Goal: Task Accomplishment & Management: Manage account settings

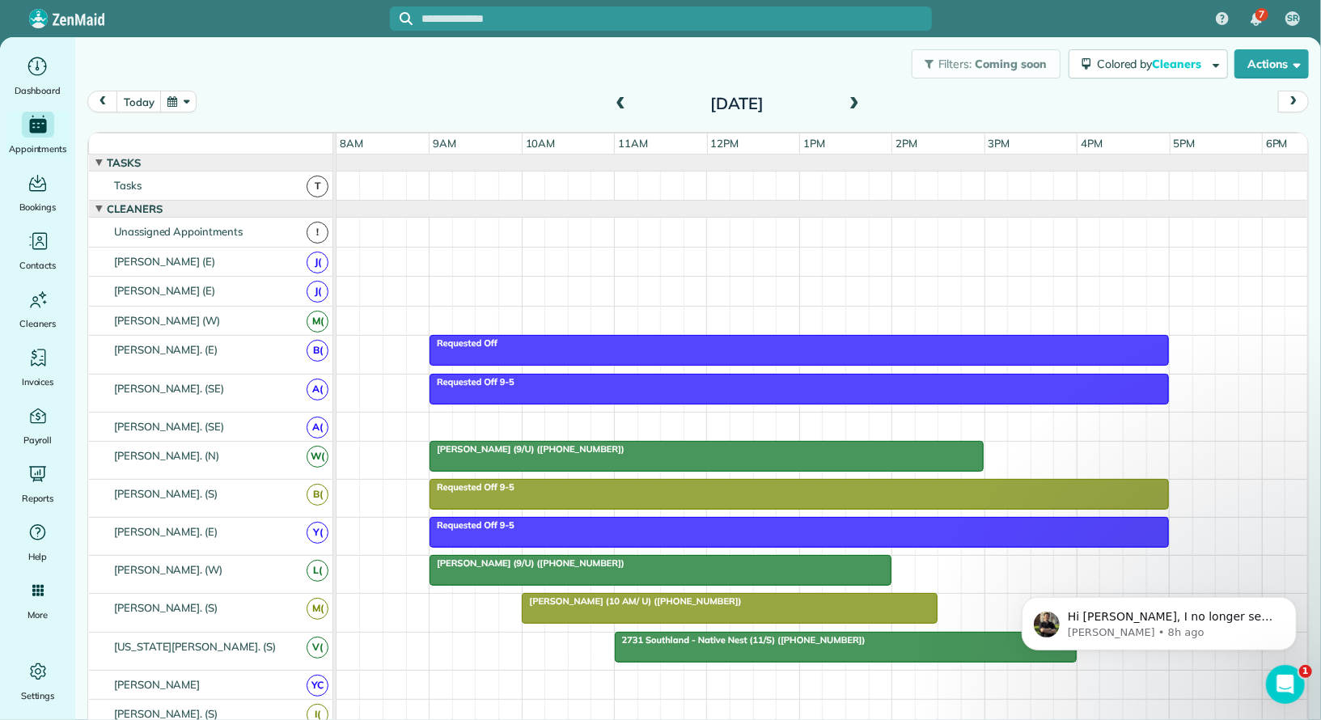
scroll to position [618, 0]
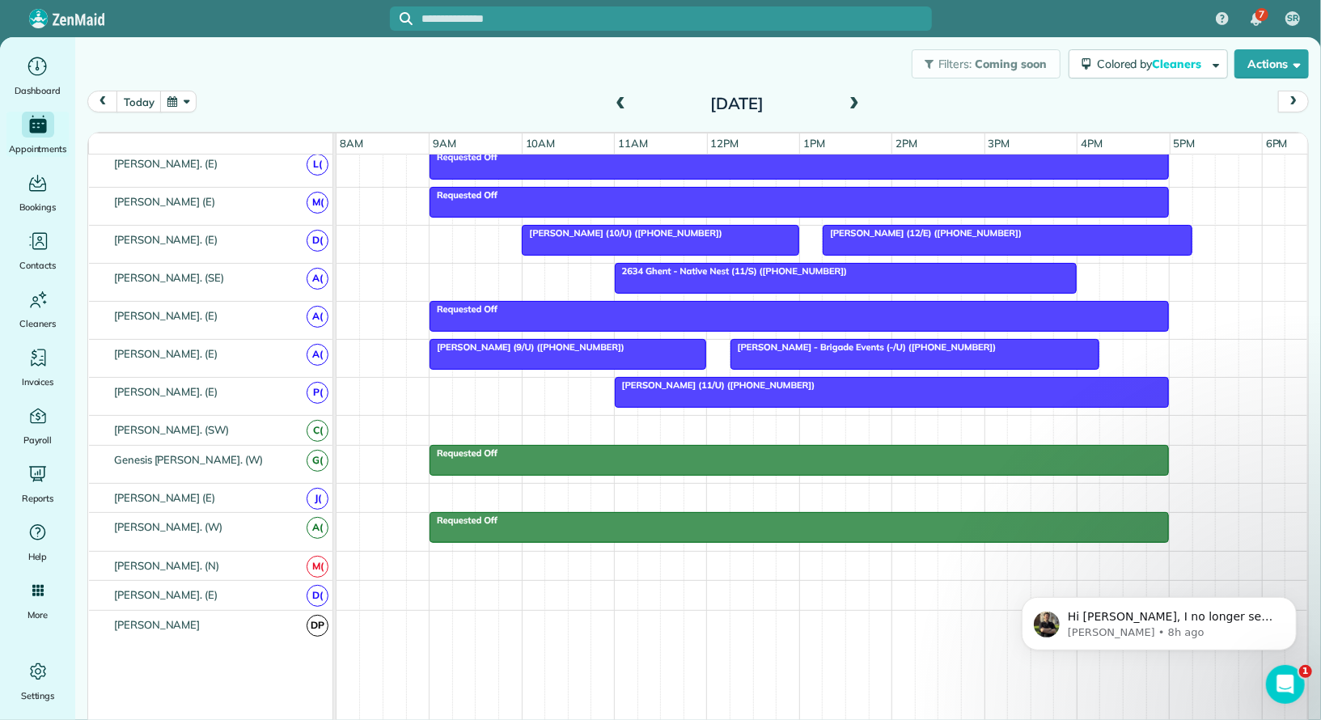
click at [184, 104] on button "button" at bounding box center [178, 102] width 37 height 22
click at [271, 210] on link "14" at bounding box center [269, 211] width 26 height 26
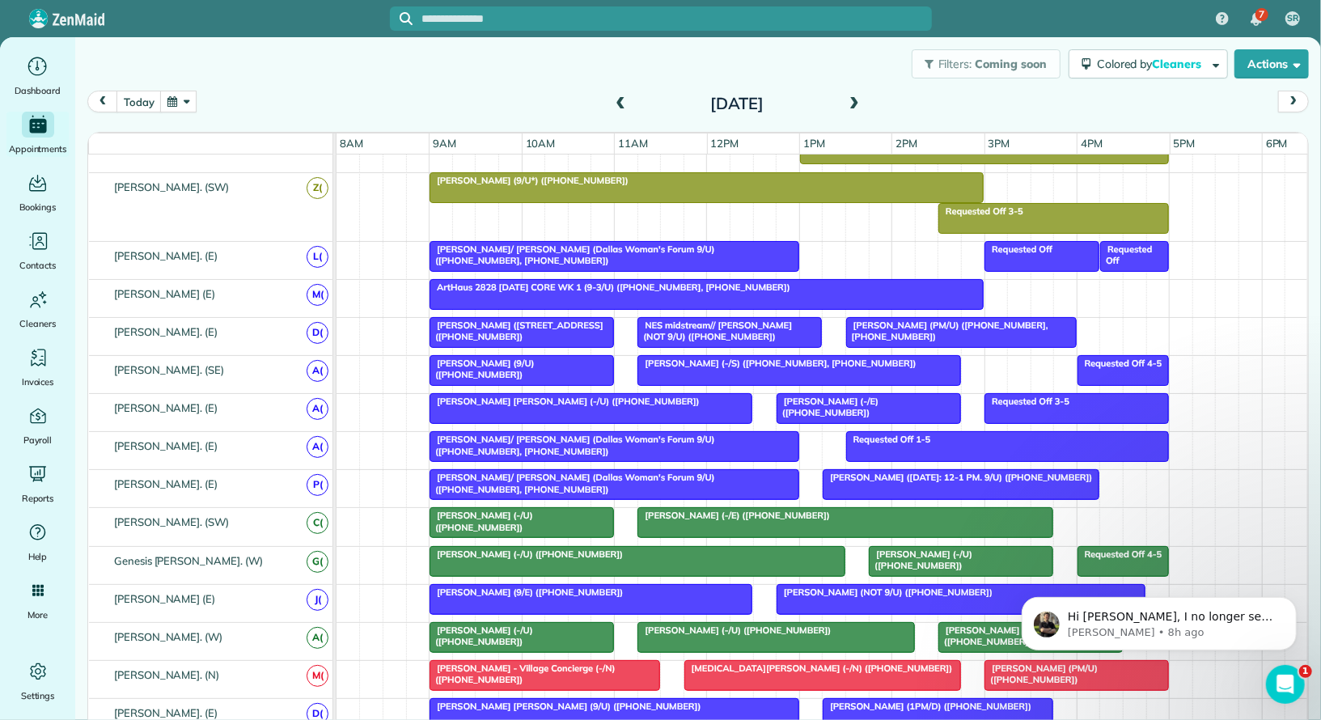
scroll to position [705, 0]
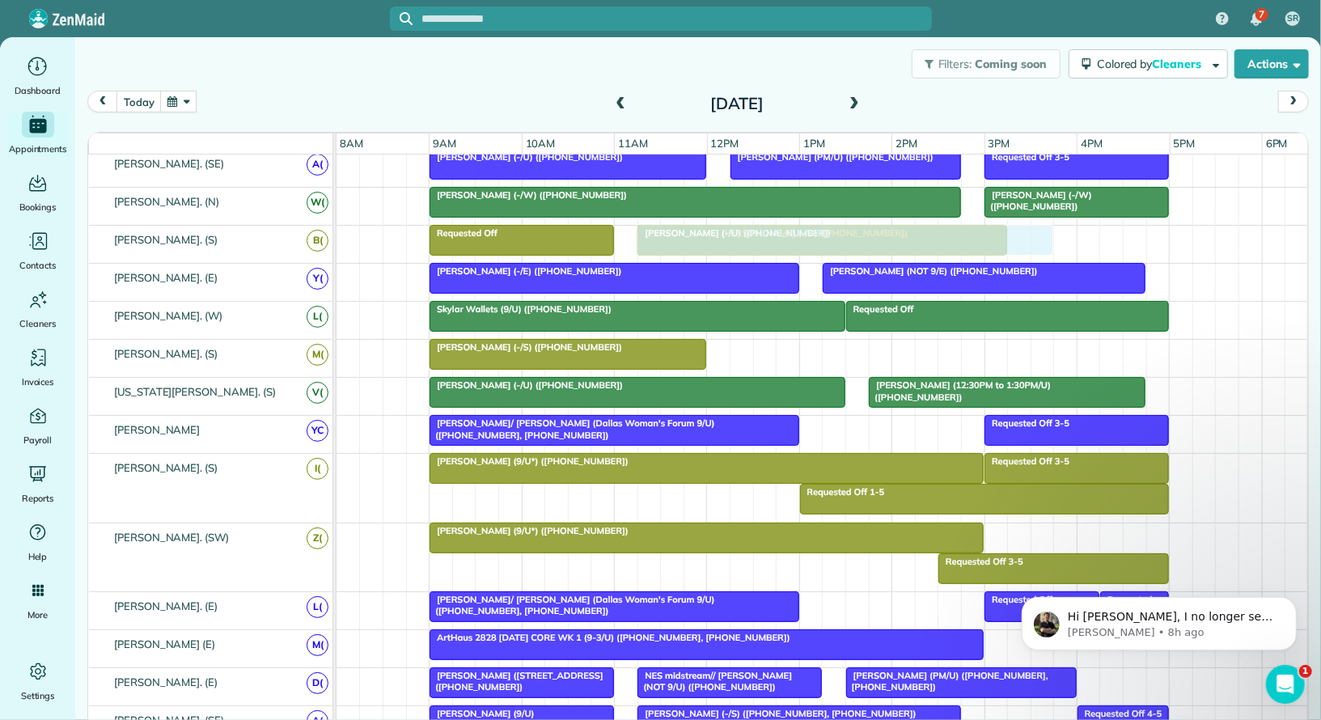
drag, startPoint x: 765, startPoint y: 339, endPoint x: 662, endPoint y: 231, distance: 149.3
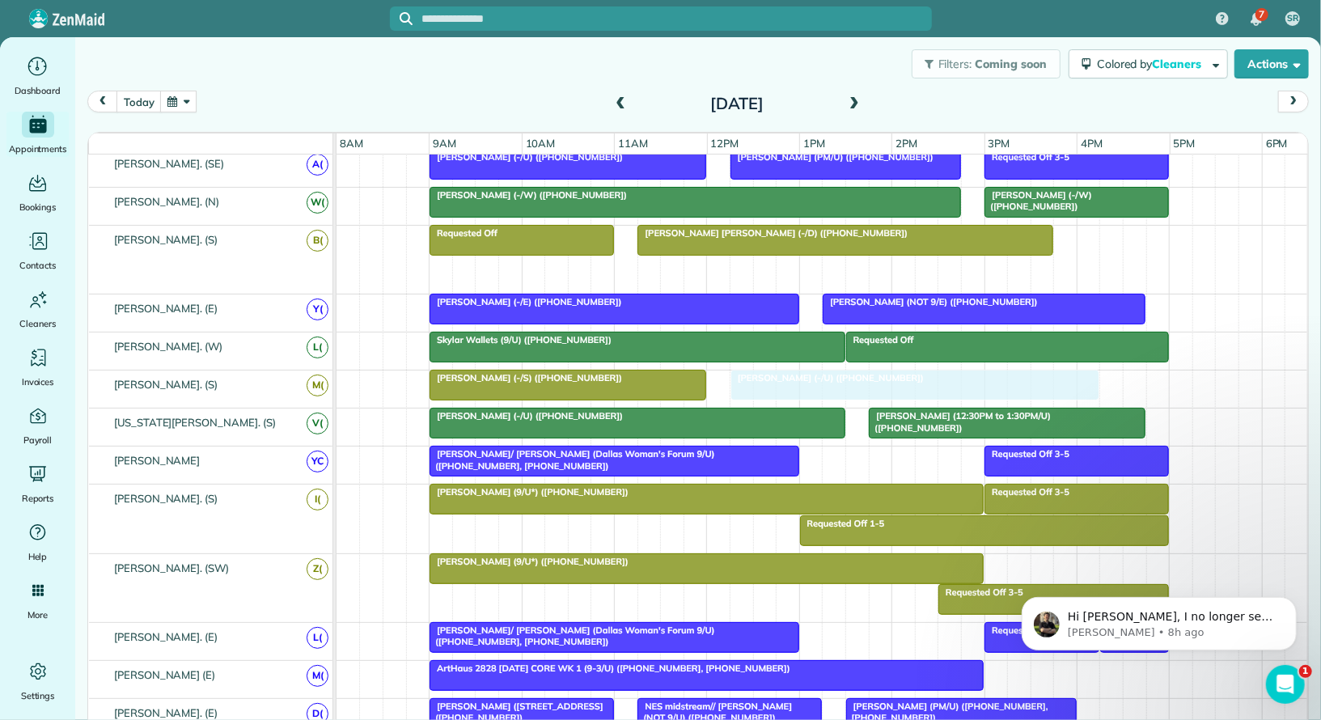
drag, startPoint x: 706, startPoint y: 261, endPoint x: 807, endPoint y: 363, distance: 143.6
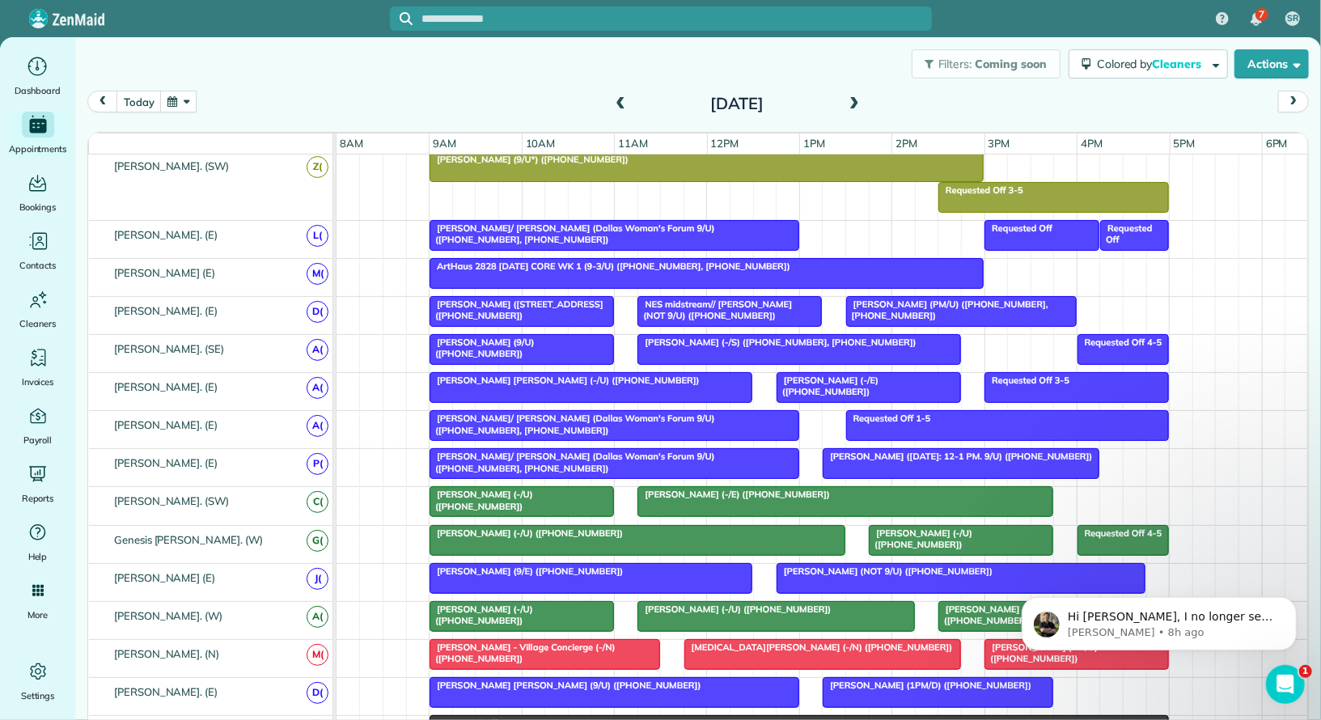
click at [854, 103] on span at bounding box center [854, 104] width 18 height 15
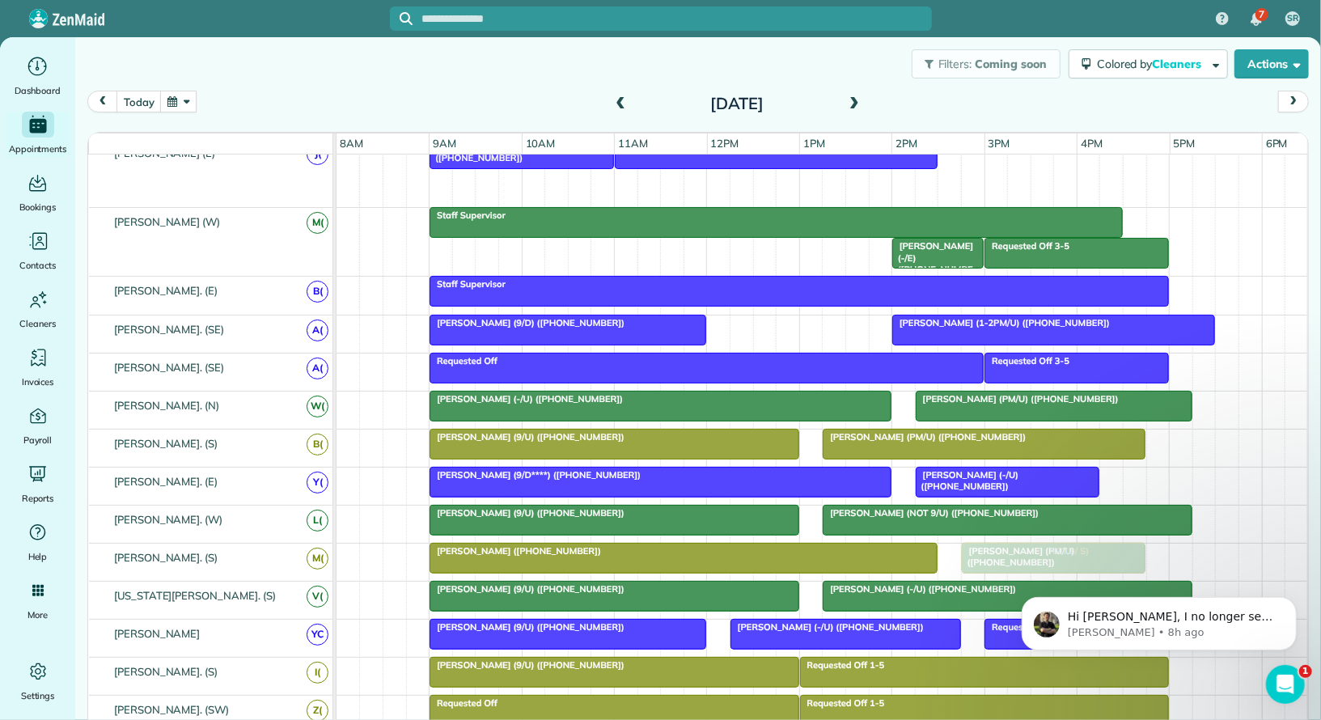
drag, startPoint x: 795, startPoint y: 187, endPoint x: 1023, endPoint y: 547, distance: 426.2
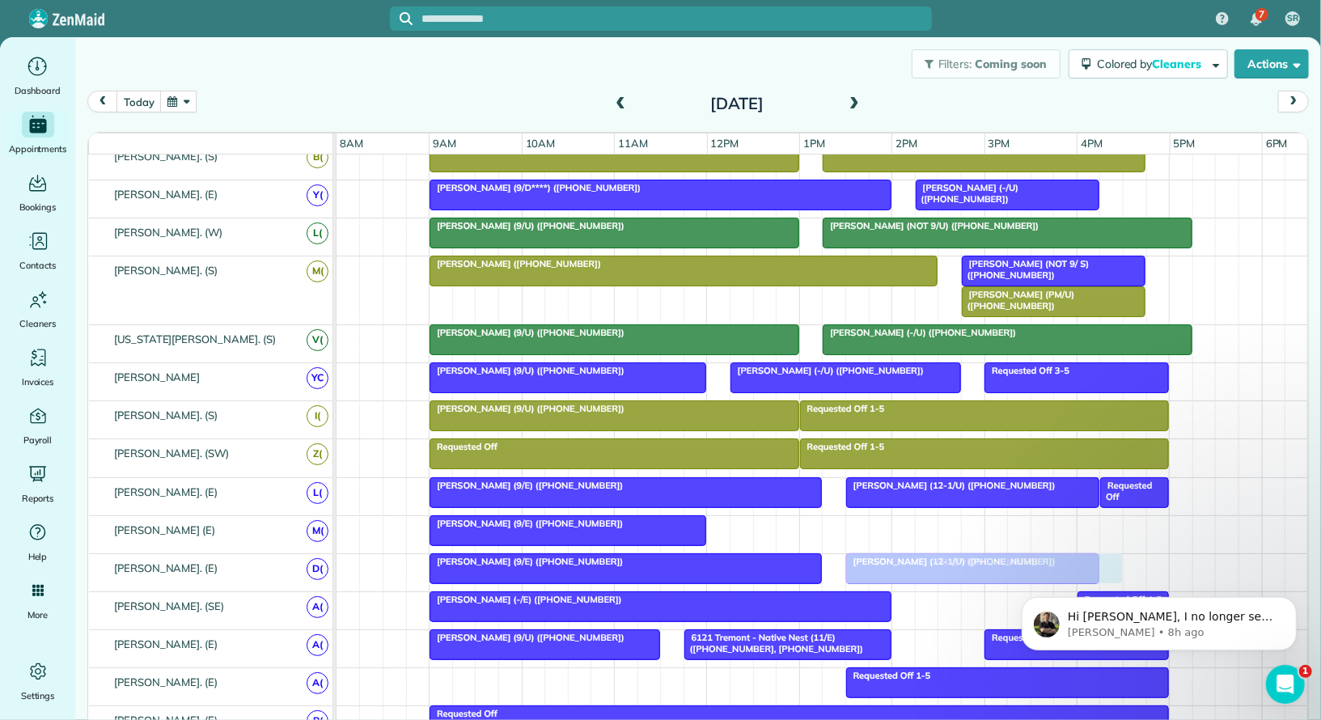
drag, startPoint x: 832, startPoint y: 517, endPoint x: 951, endPoint y: 566, distance: 128.0
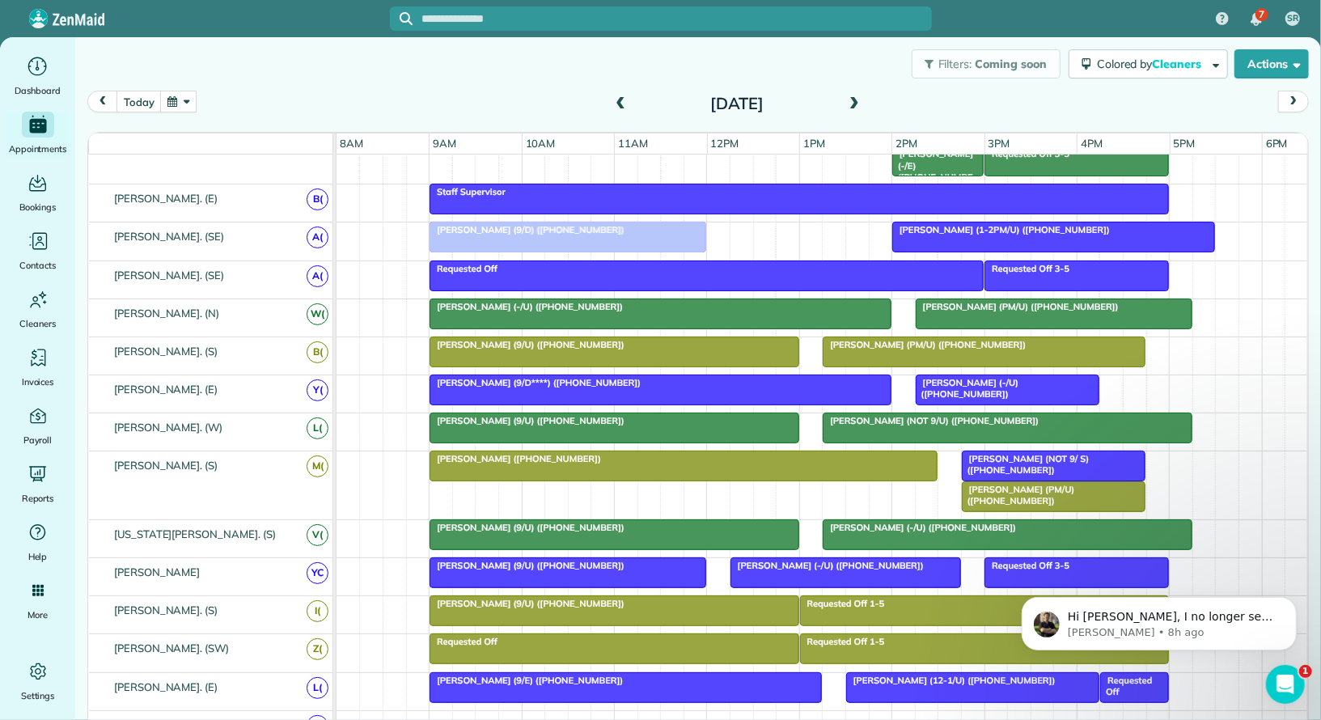
drag, startPoint x: 523, startPoint y: 512, endPoint x: 523, endPoint y: 222, distance: 290.4
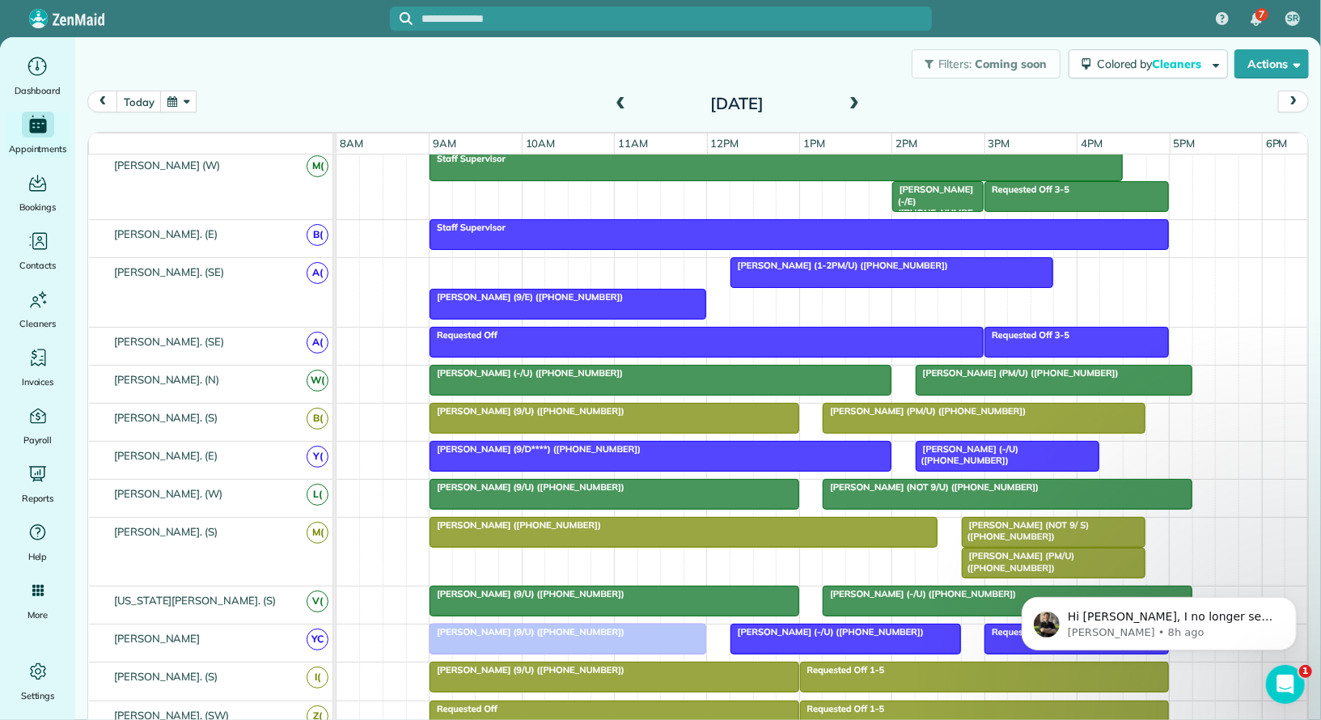
drag, startPoint x: 605, startPoint y: 261, endPoint x: 613, endPoint y: 633, distance: 371.4
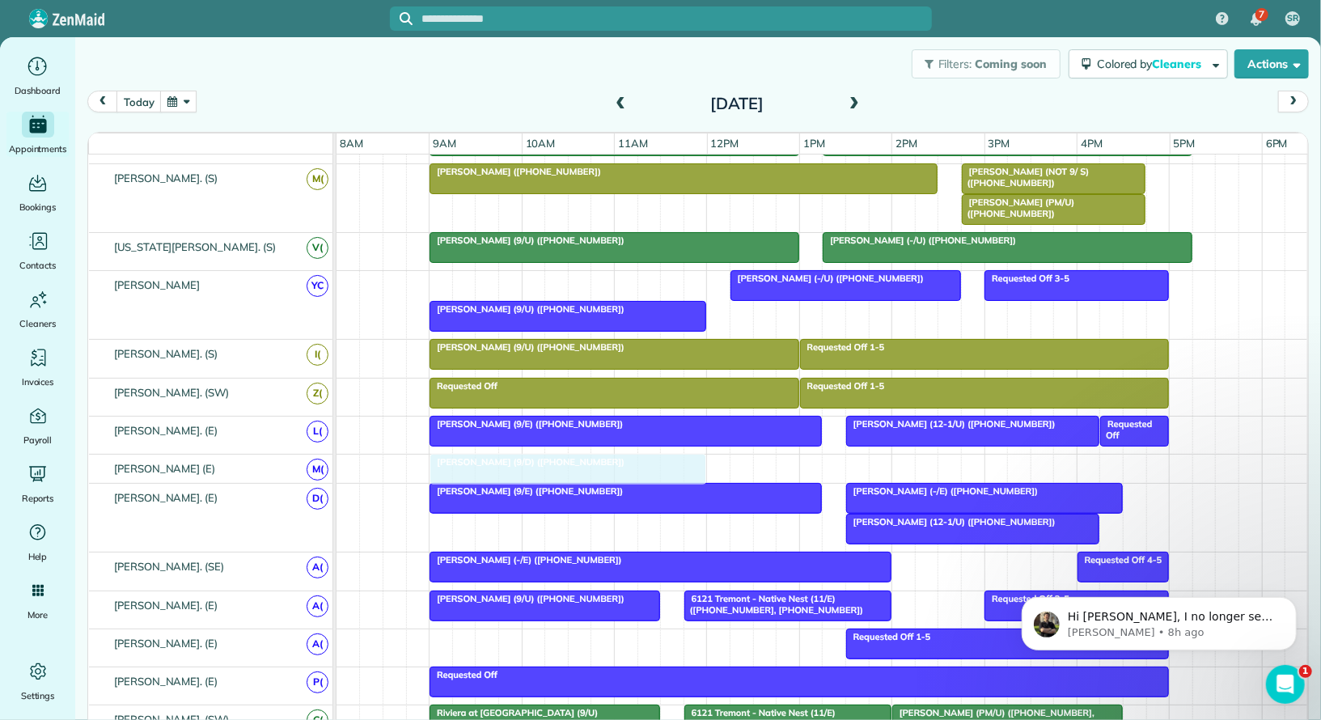
drag, startPoint x: 579, startPoint y: 273, endPoint x: 574, endPoint y: 468, distance: 195.8
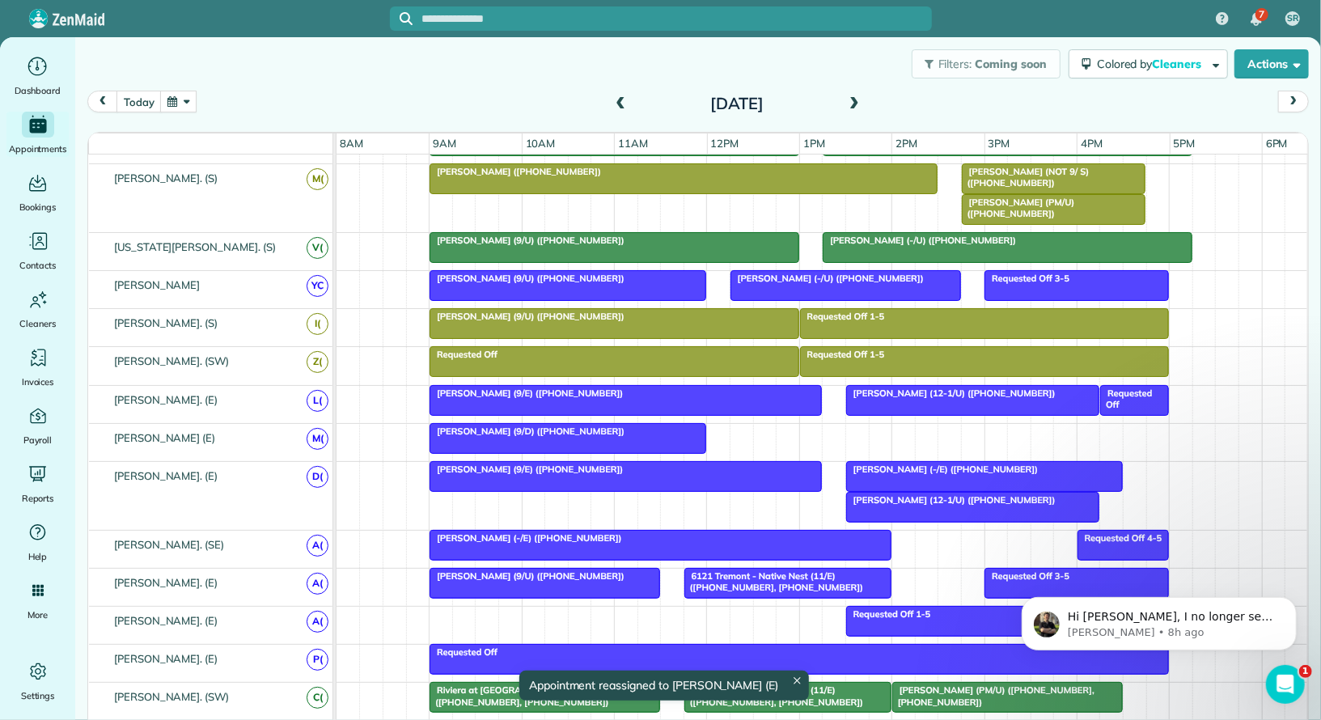
click at [926, 398] on div at bounding box center [973, 400] width 252 height 29
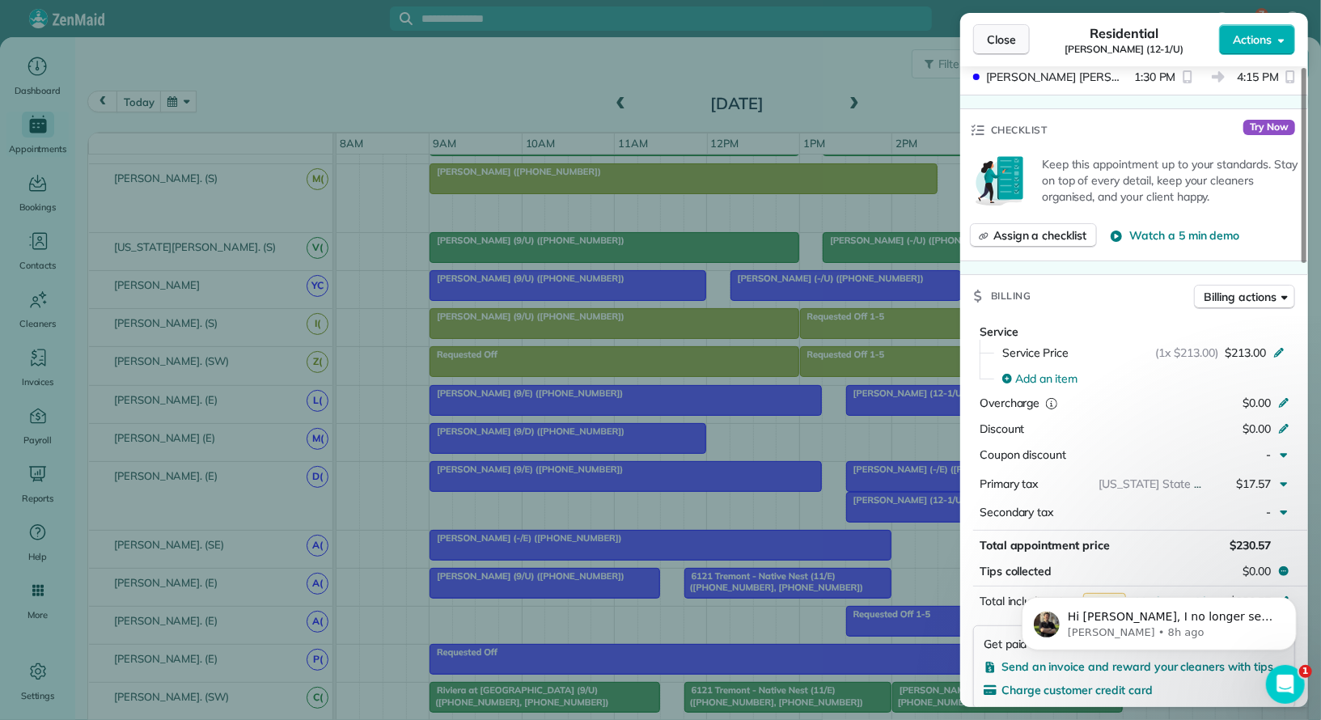
click at [998, 36] on span "Close" at bounding box center [1001, 40] width 29 height 16
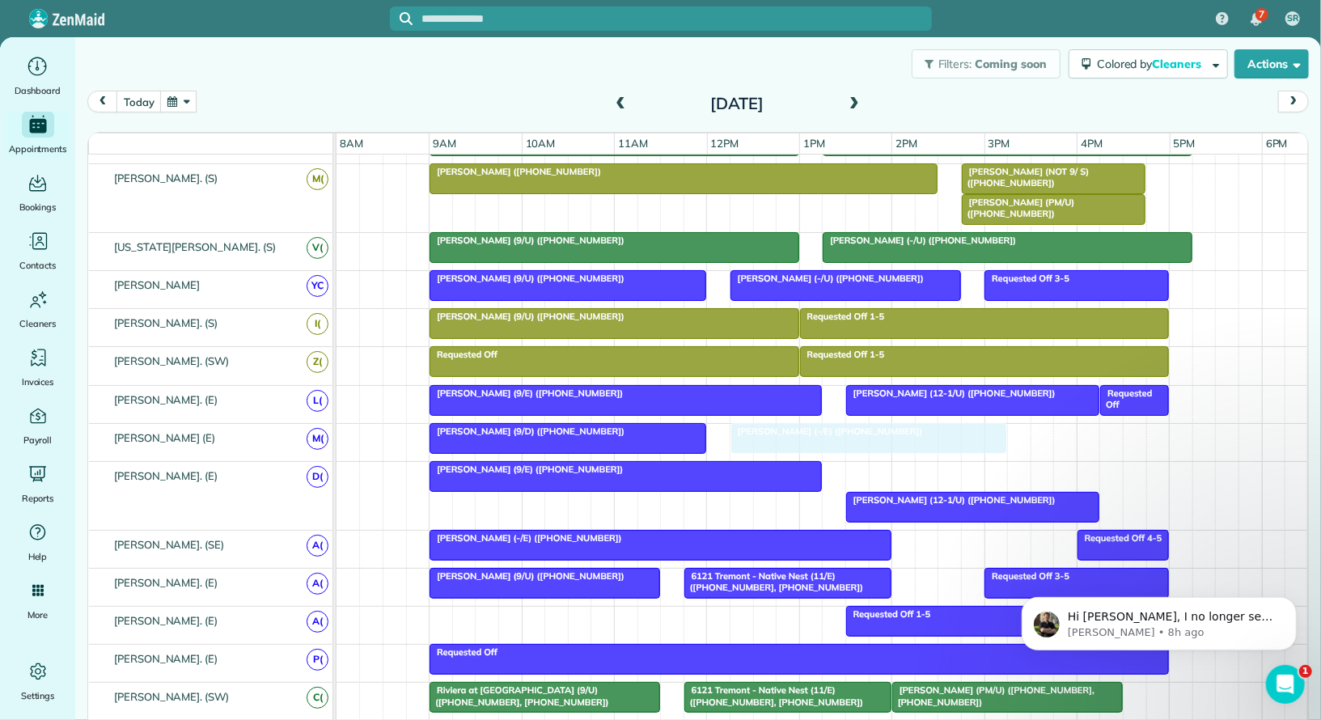
drag, startPoint x: 901, startPoint y: 466, endPoint x: 797, endPoint y: 431, distance: 110.0
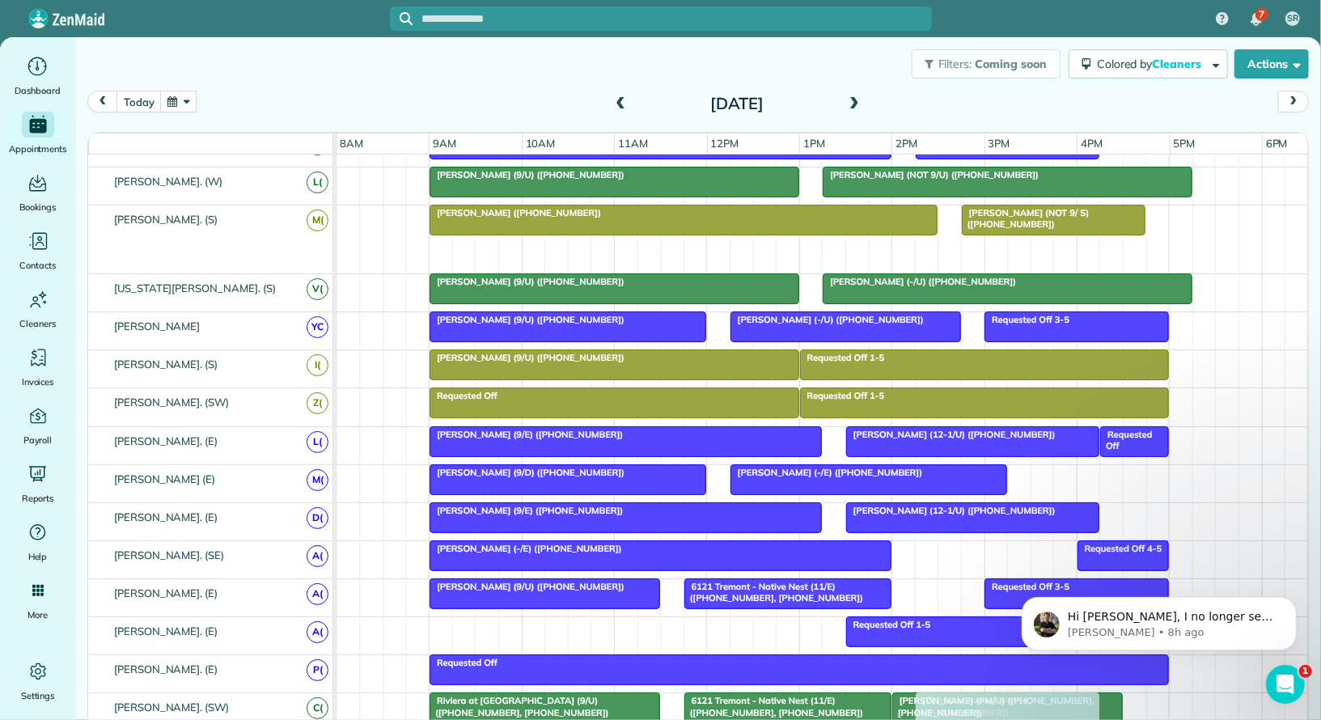
drag, startPoint x: 1051, startPoint y: 244, endPoint x: 1015, endPoint y: 692, distance: 448.8
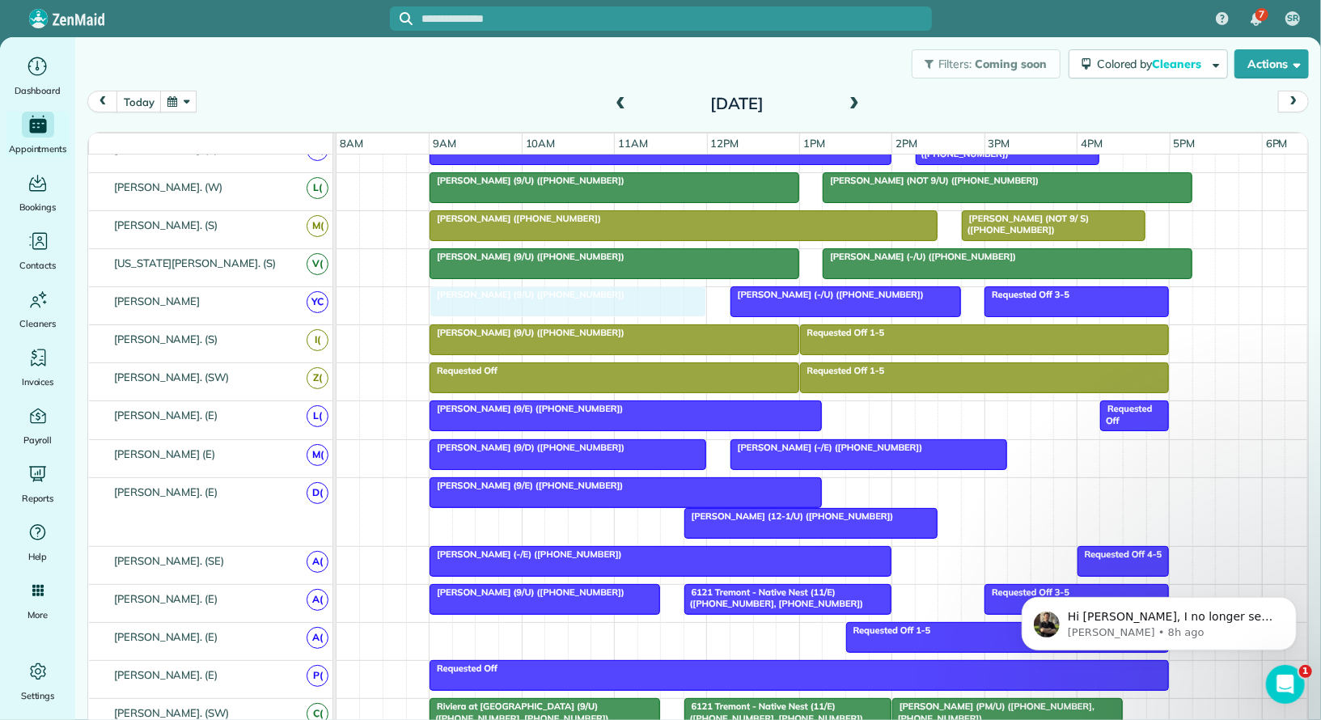
drag, startPoint x: 501, startPoint y: 619, endPoint x: 496, endPoint y: 295, distance: 323.6
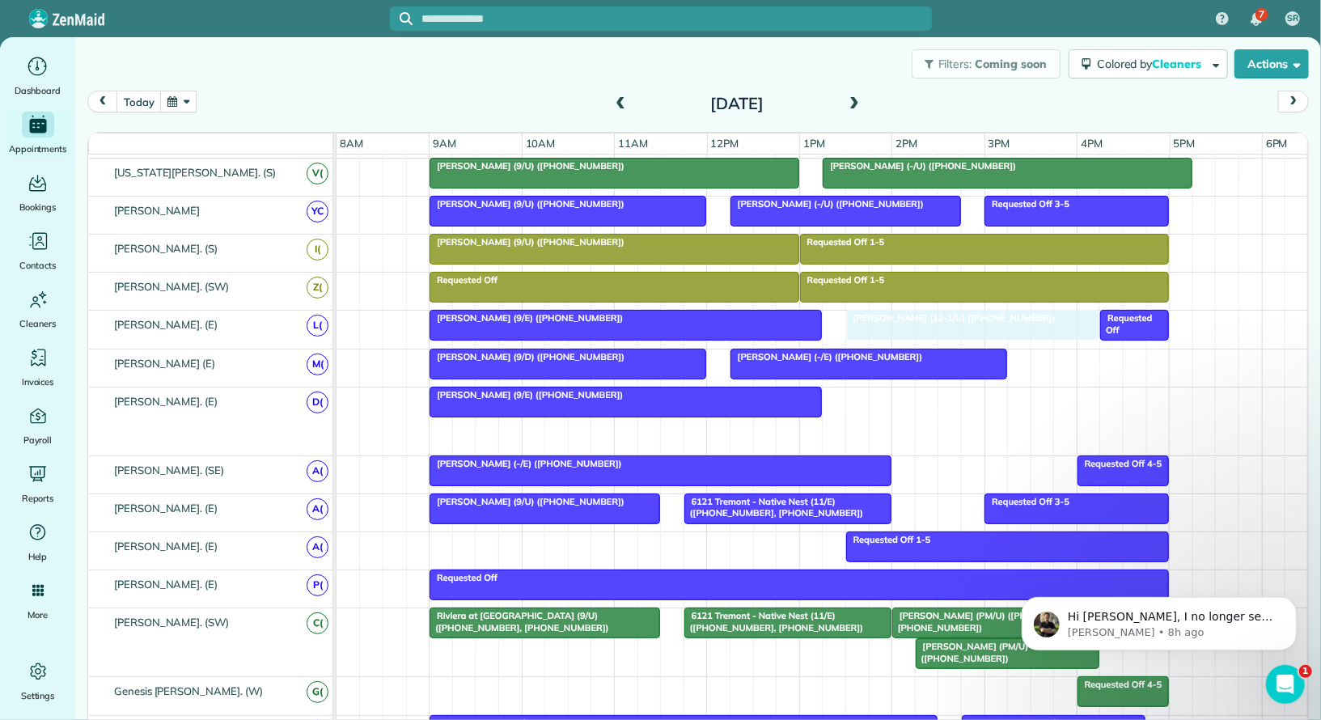
drag, startPoint x: 739, startPoint y: 418, endPoint x: 901, endPoint y: 316, distance: 191.9
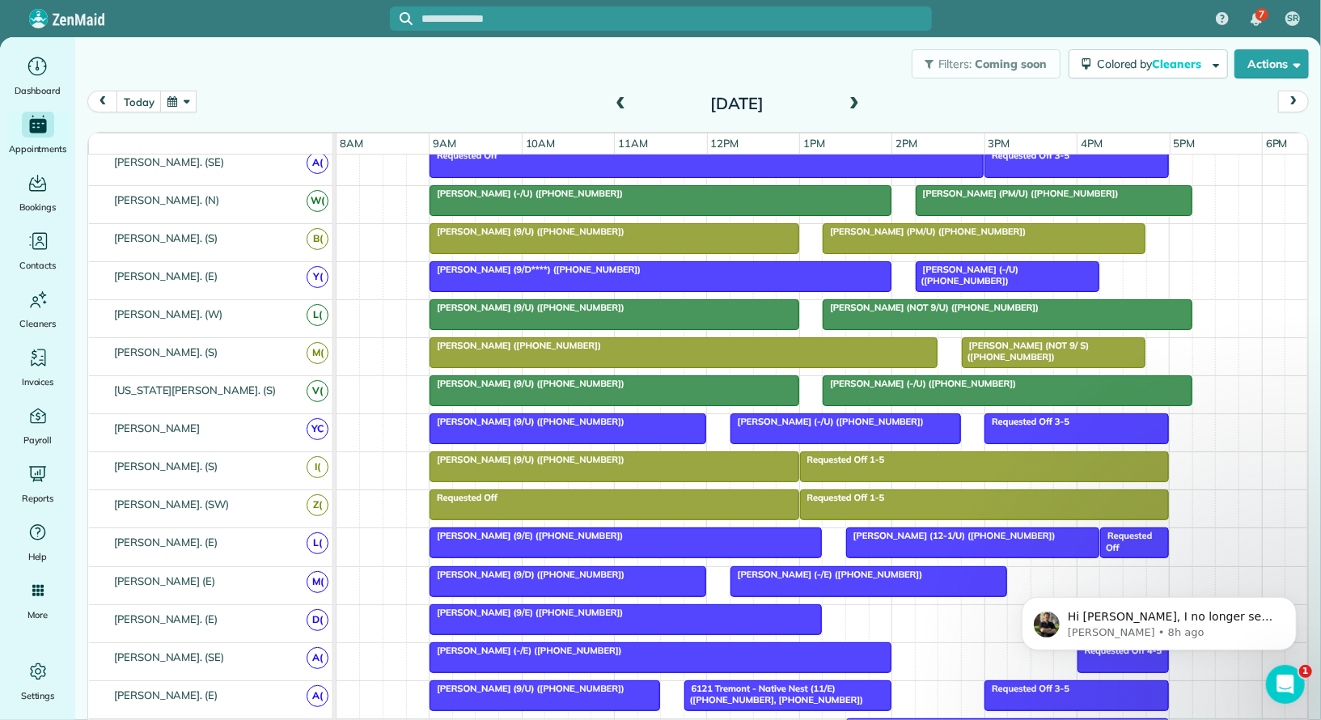
click at [904, 530] on span "Diane Sanger (12-1/U) (+14056277616)" at bounding box center [950, 535] width 211 height 11
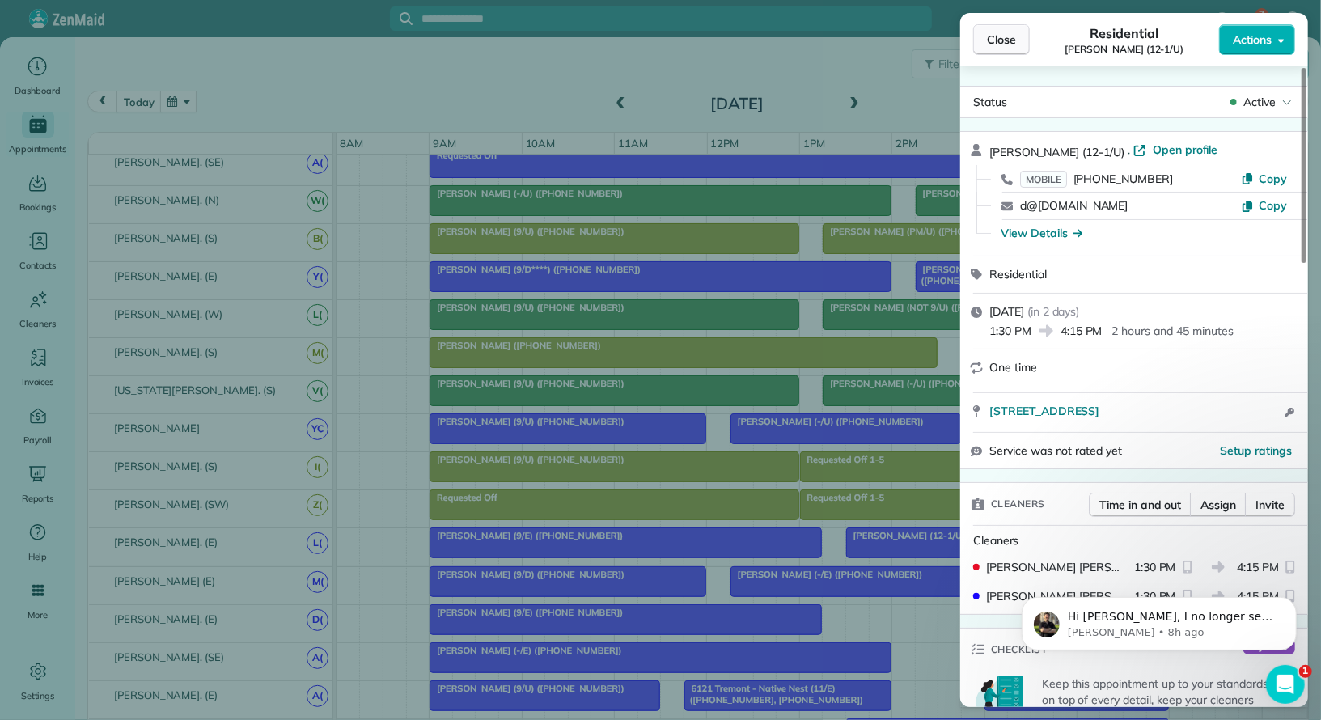
click at [1003, 36] on span "Close" at bounding box center [1001, 40] width 29 height 16
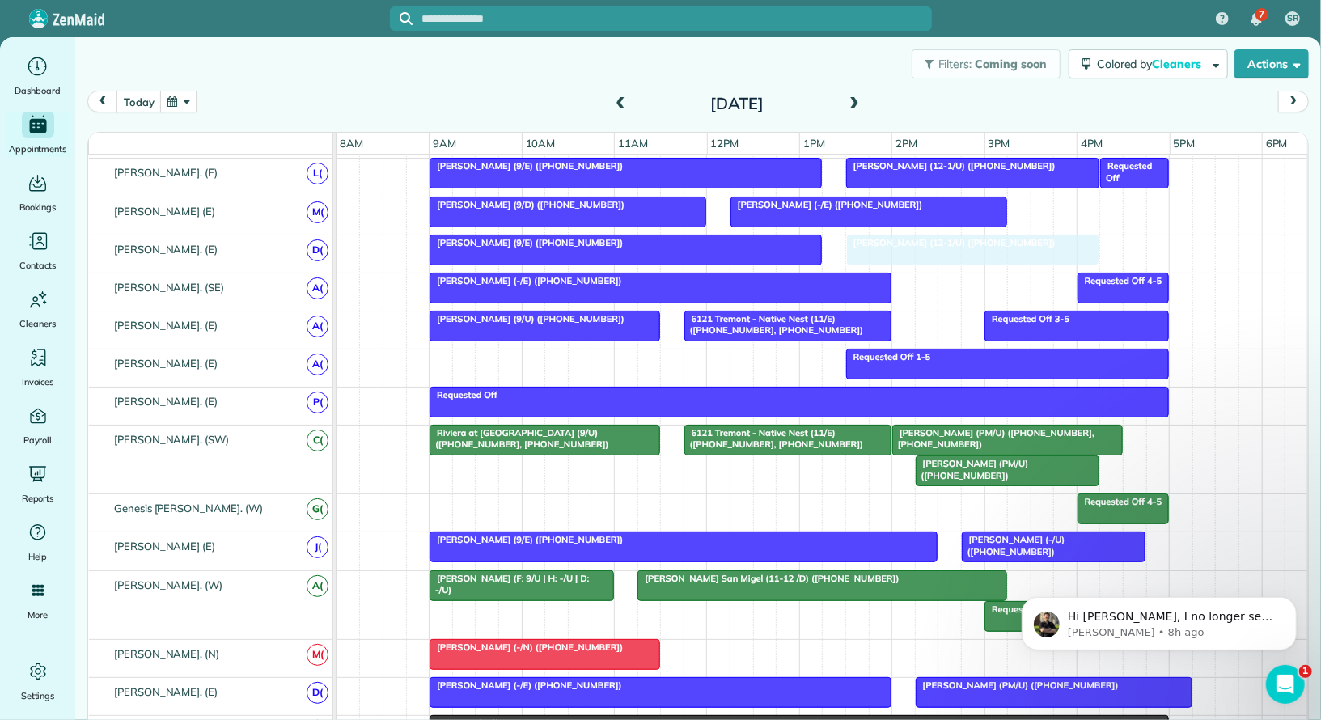
drag, startPoint x: 909, startPoint y: 636, endPoint x: 909, endPoint y: 231, distance: 404.5
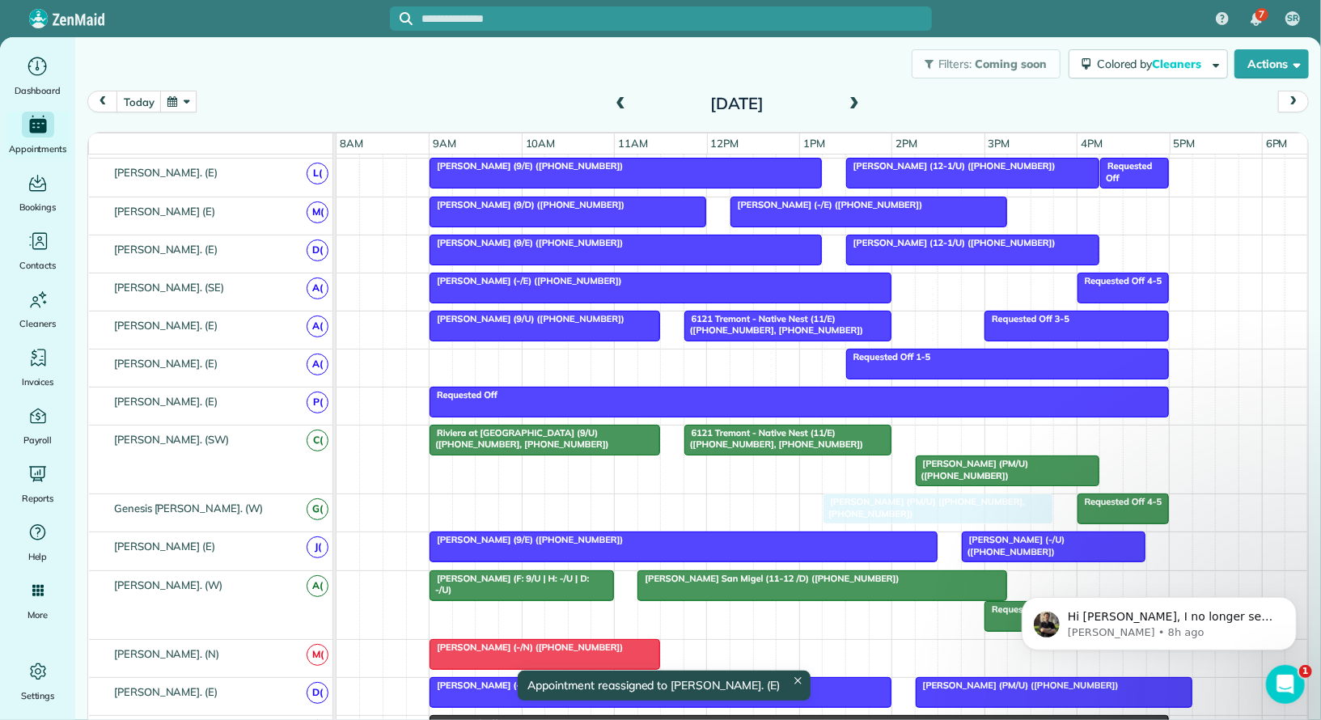
drag, startPoint x: 976, startPoint y: 427, endPoint x: 904, endPoint y: 491, distance: 96.3
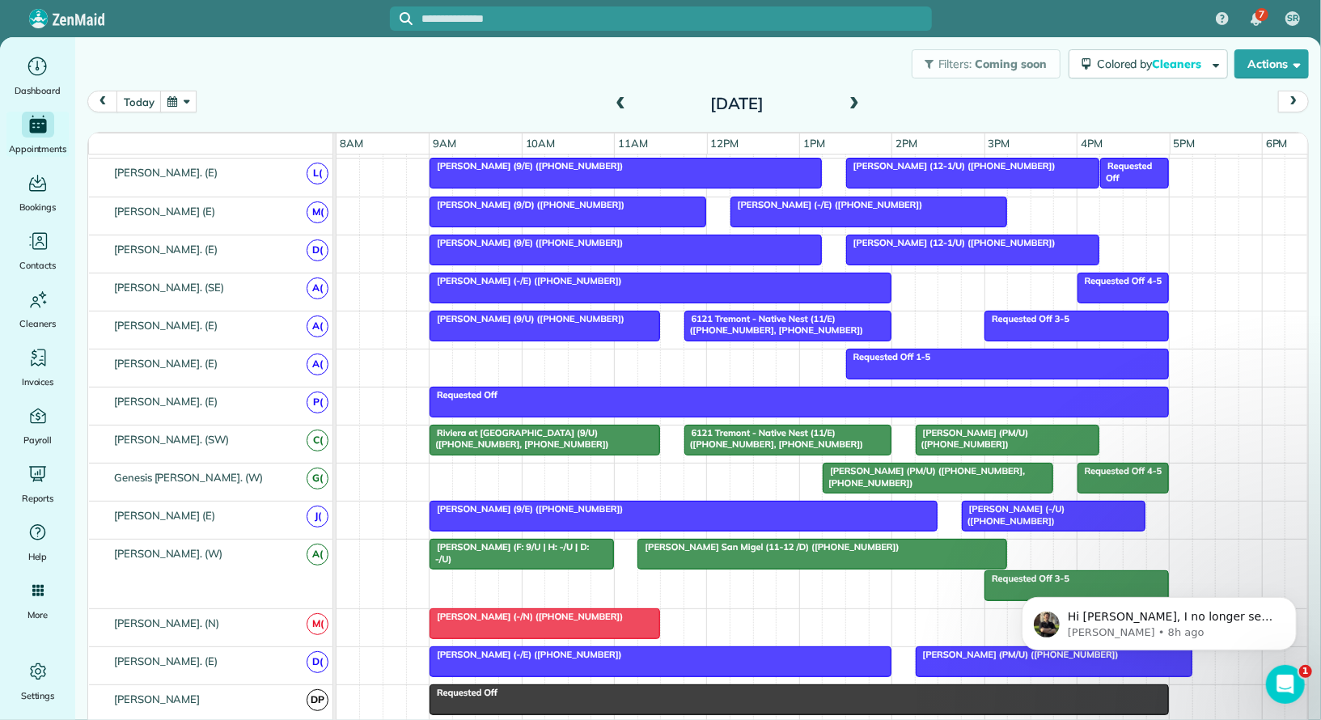
click at [191, 100] on button "button" at bounding box center [178, 102] width 37 height 22
click at [240, 231] on link "20" at bounding box center [243, 237] width 26 height 26
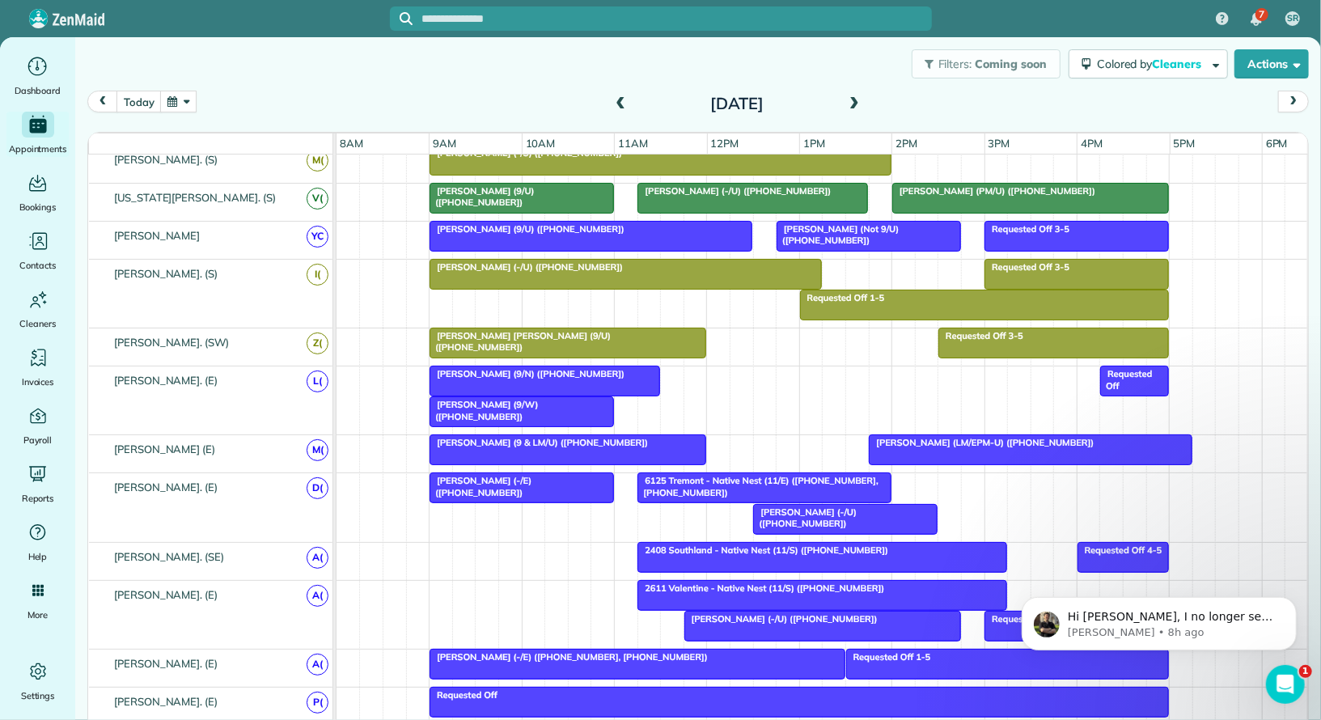
scroll to position [722, 0]
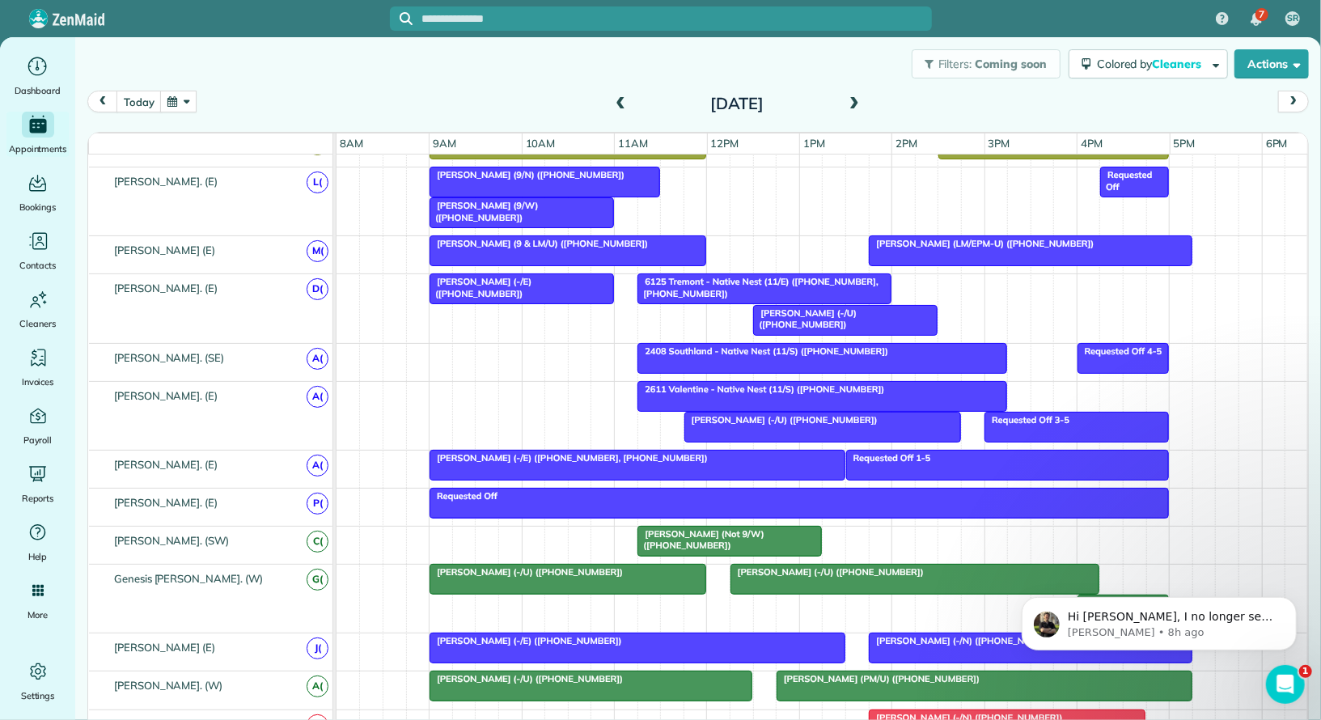
click at [850, 104] on span at bounding box center [854, 104] width 18 height 15
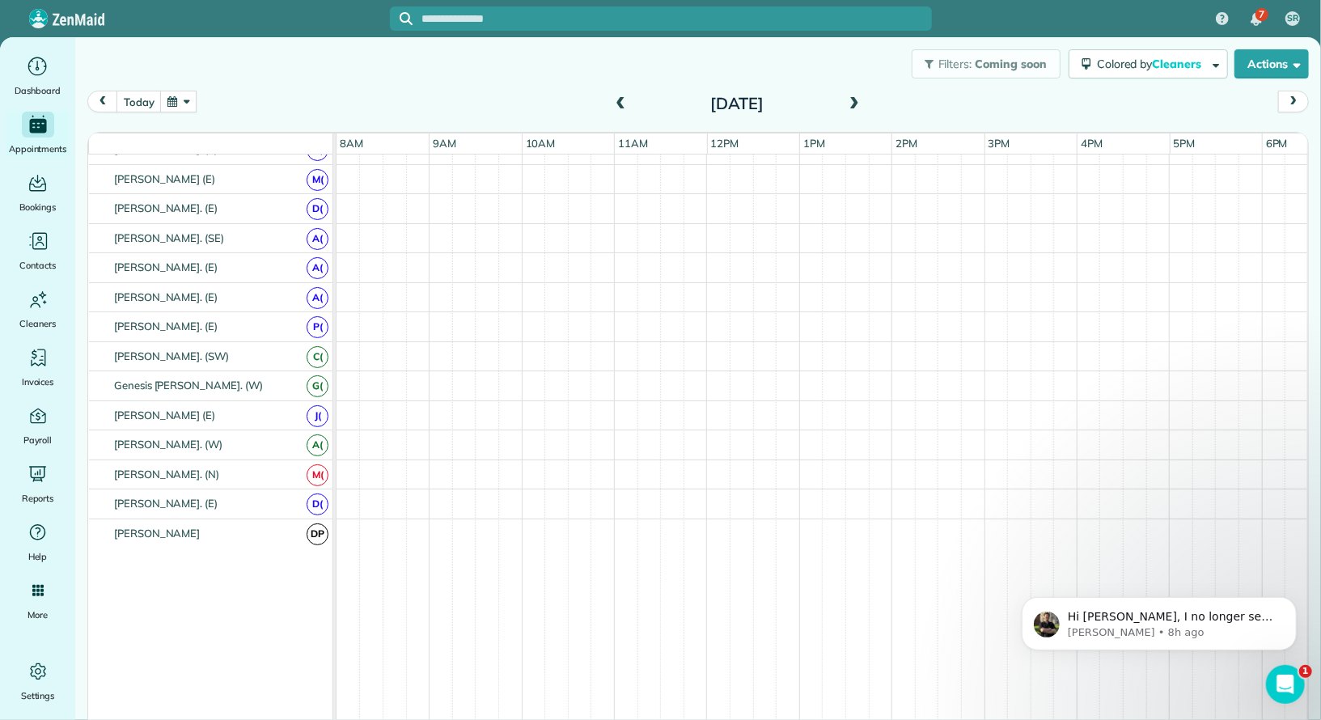
scroll to position [523, 0]
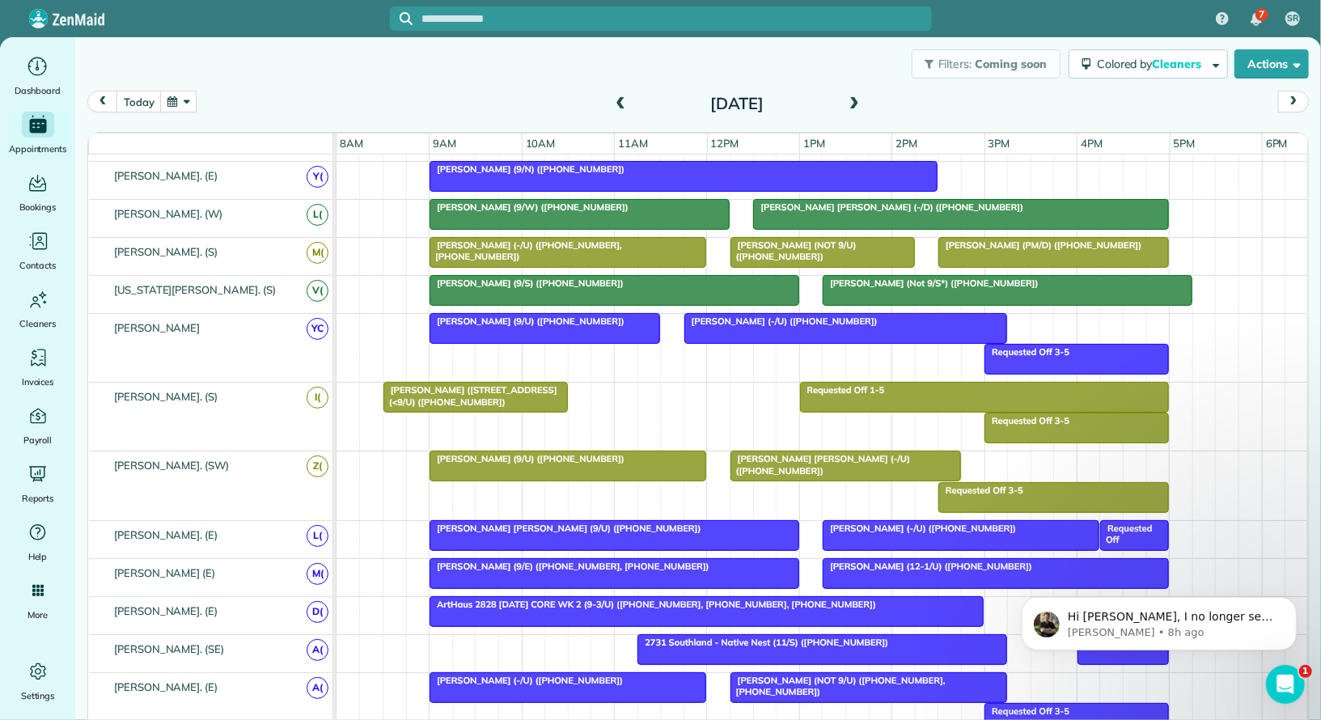
click at [850, 105] on span at bounding box center [854, 104] width 18 height 15
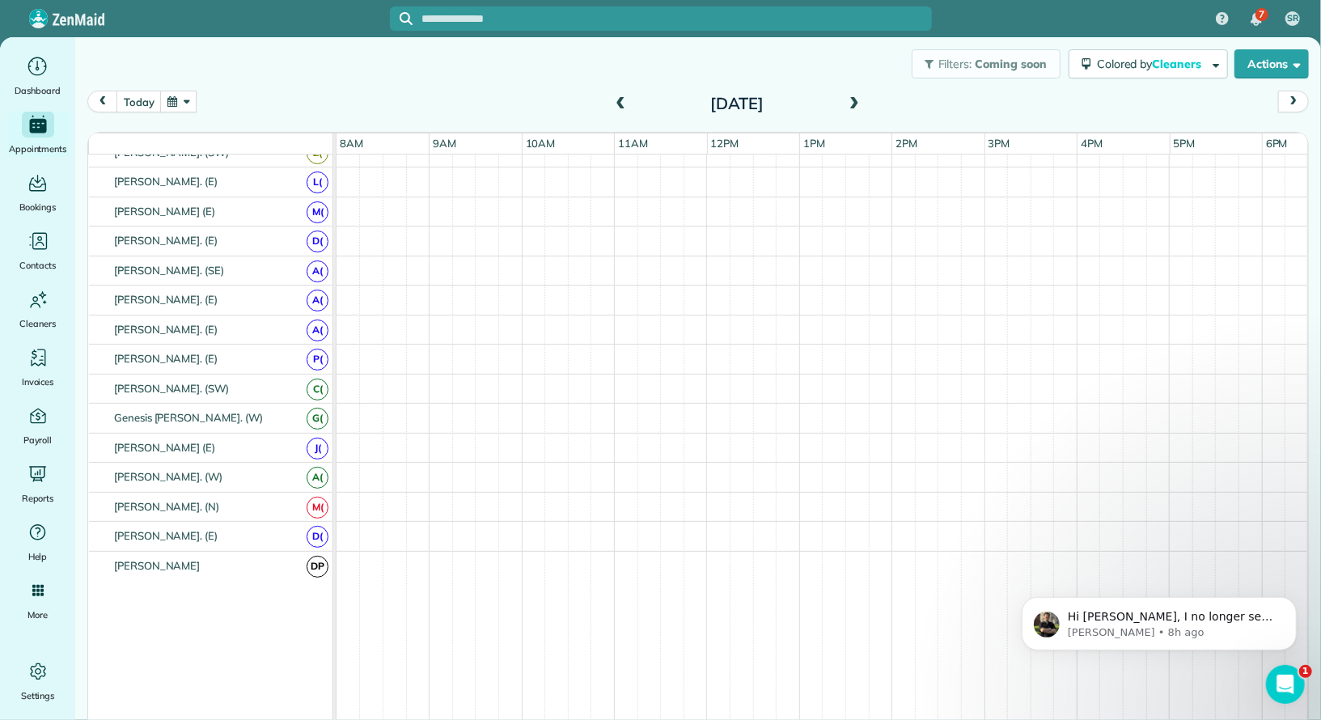
click at [850, 105] on span at bounding box center [854, 104] width 18 height 15
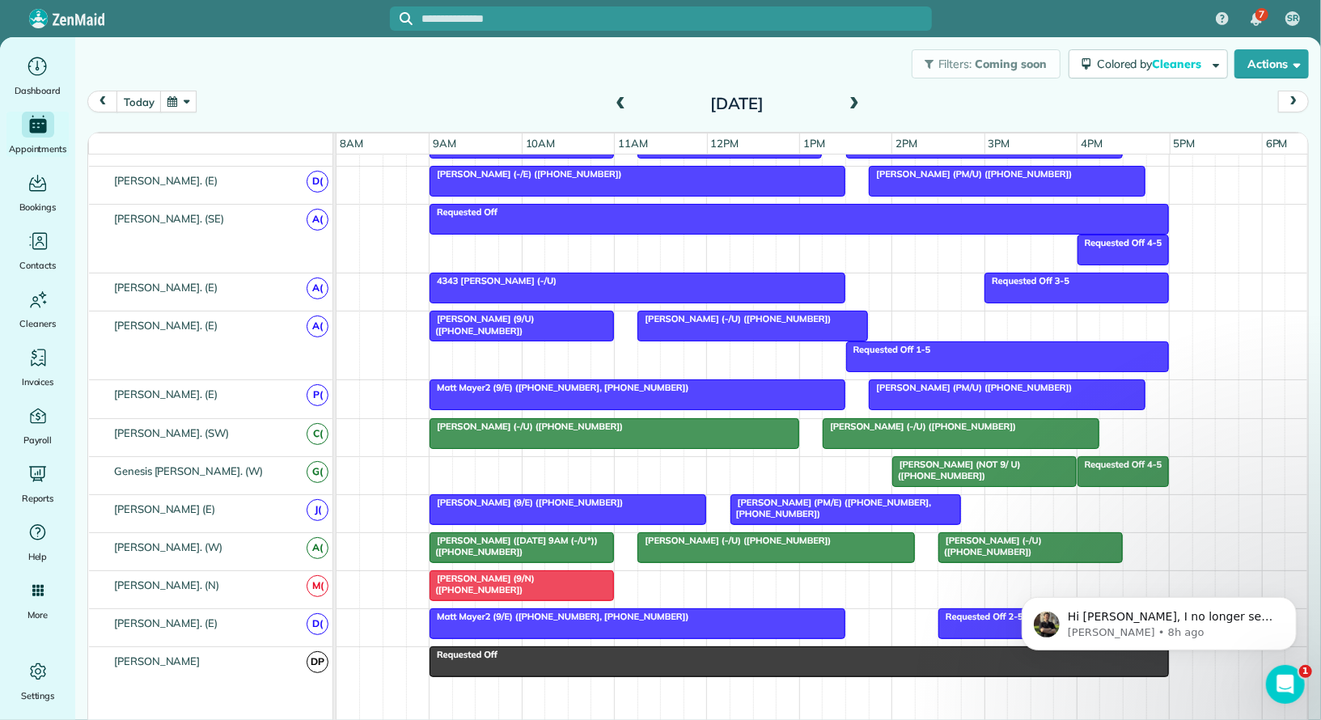
scroll to position [812, 0]
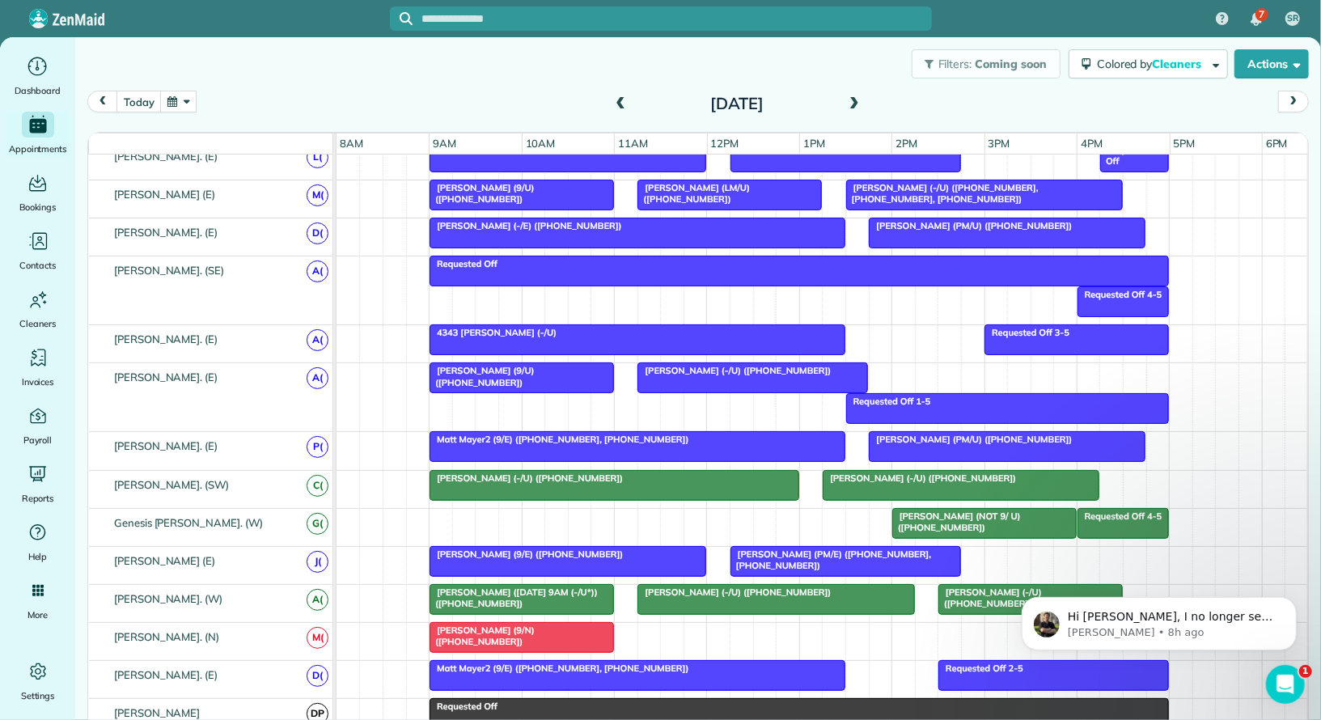
click at [707, 258] on div "Requested Off" at bounding box center [799, 263] width 730 height 11
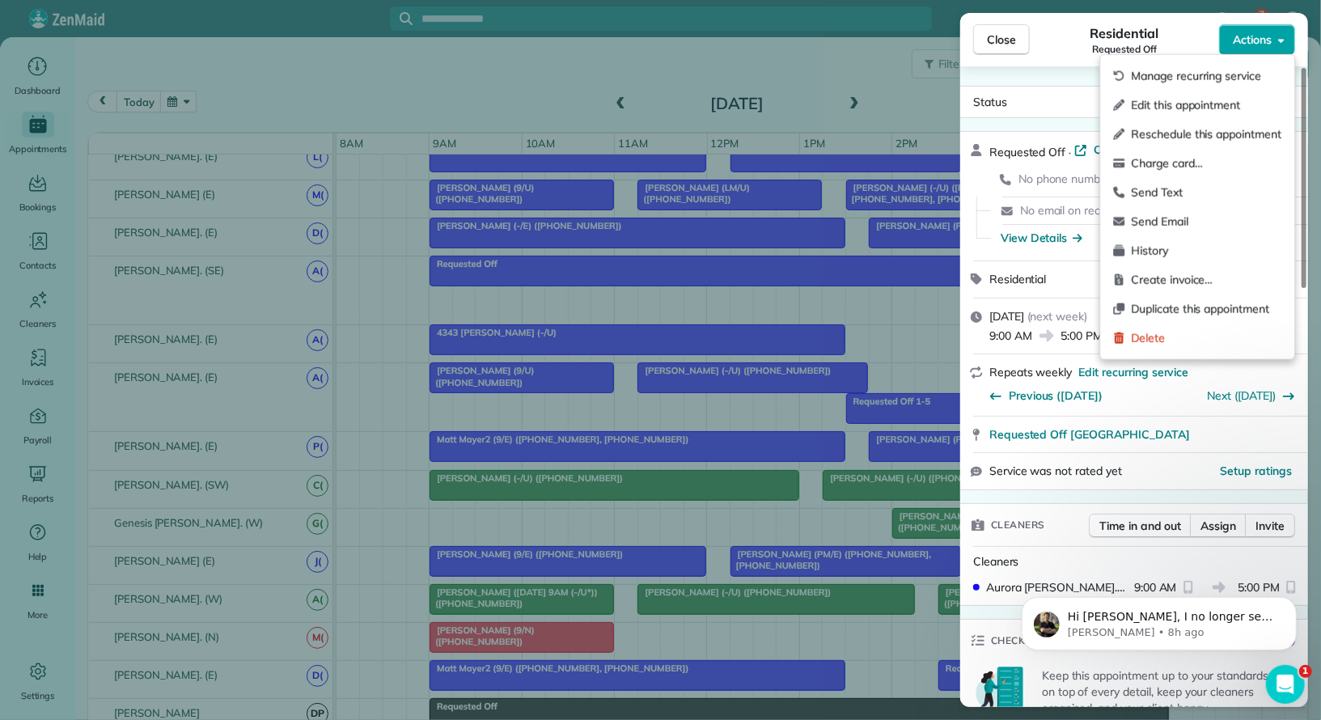
click at [1260, 46] on span "Actions" at bounding box center [1252, 40] width 39 height 16
click at [1229, 98] on span "Edit this appointment" at bounding box center [1206, 105] width 150 height 16
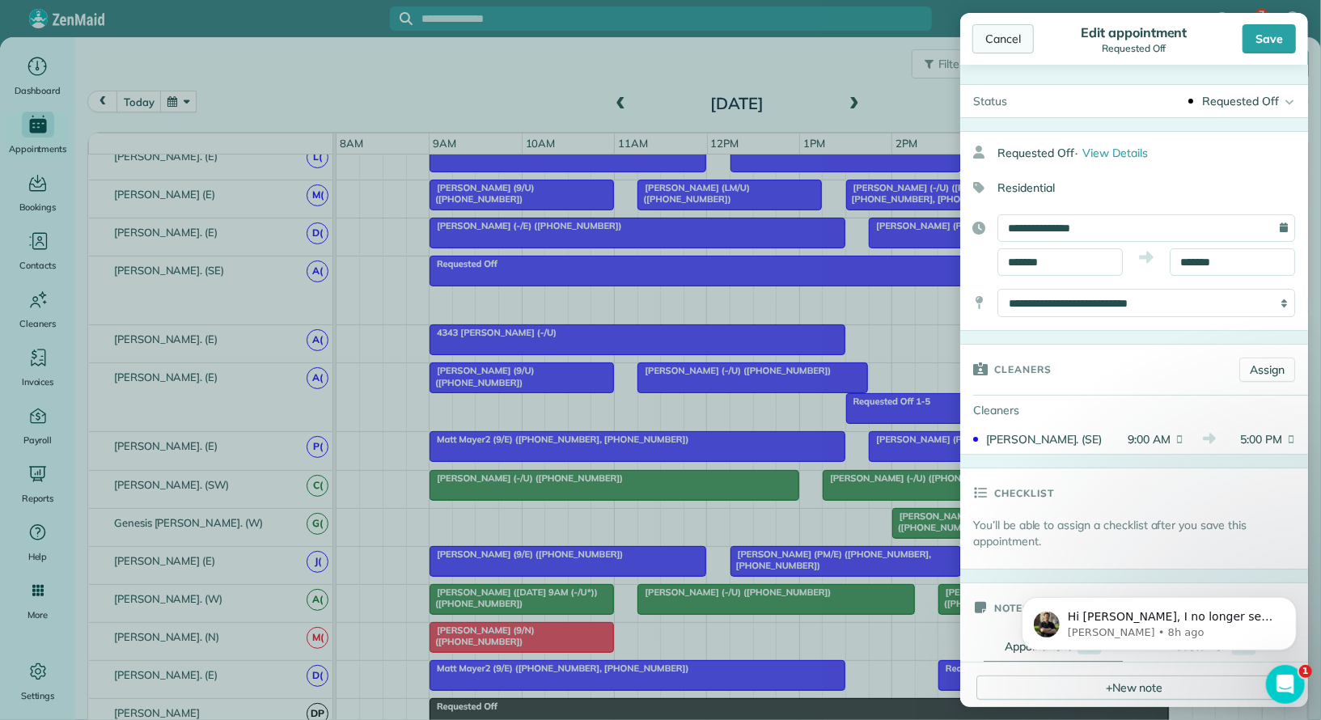
click at [1005, 49] on div "Cancel" at bounding box center [1002, 38] width 61 height 29
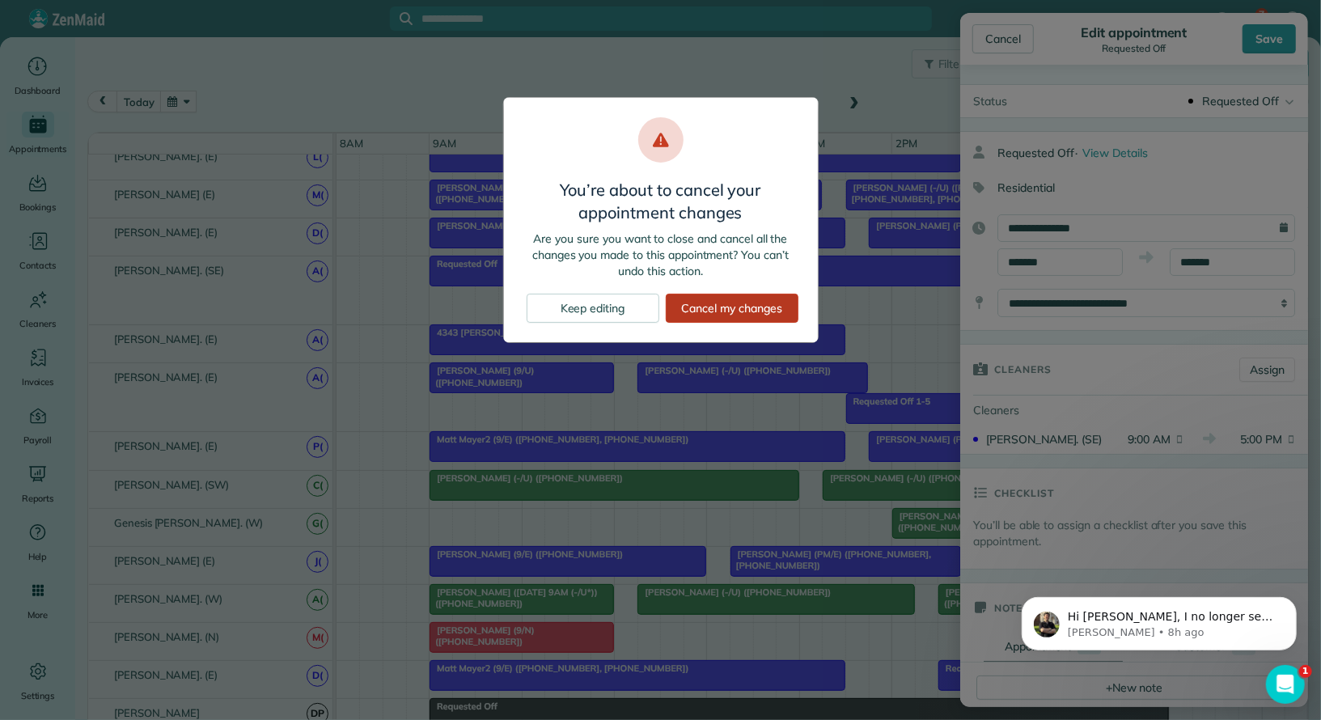
click at [747, 317] on div "Cancel my changes" at bounding box center [732, 308] width 133 height 29
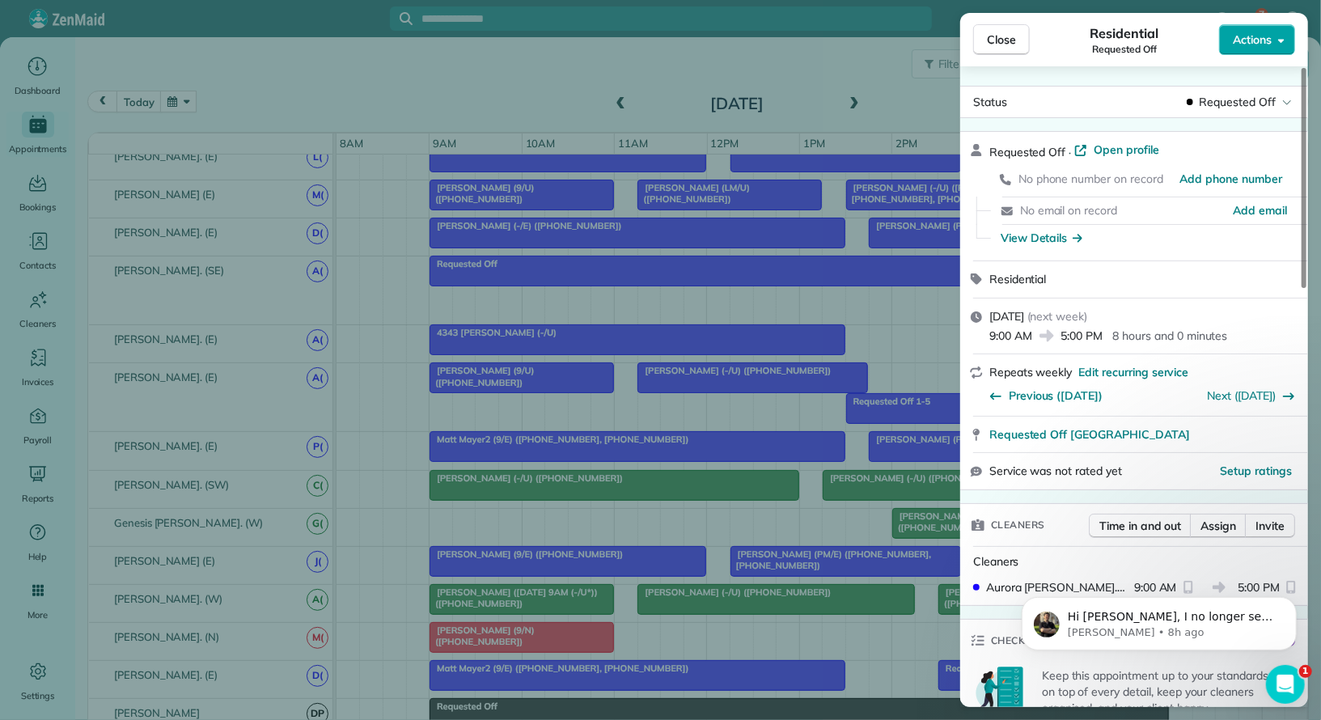
click at [1272, 32] on span "Actions" at bounding box center [1252, 40] width 39 height 16
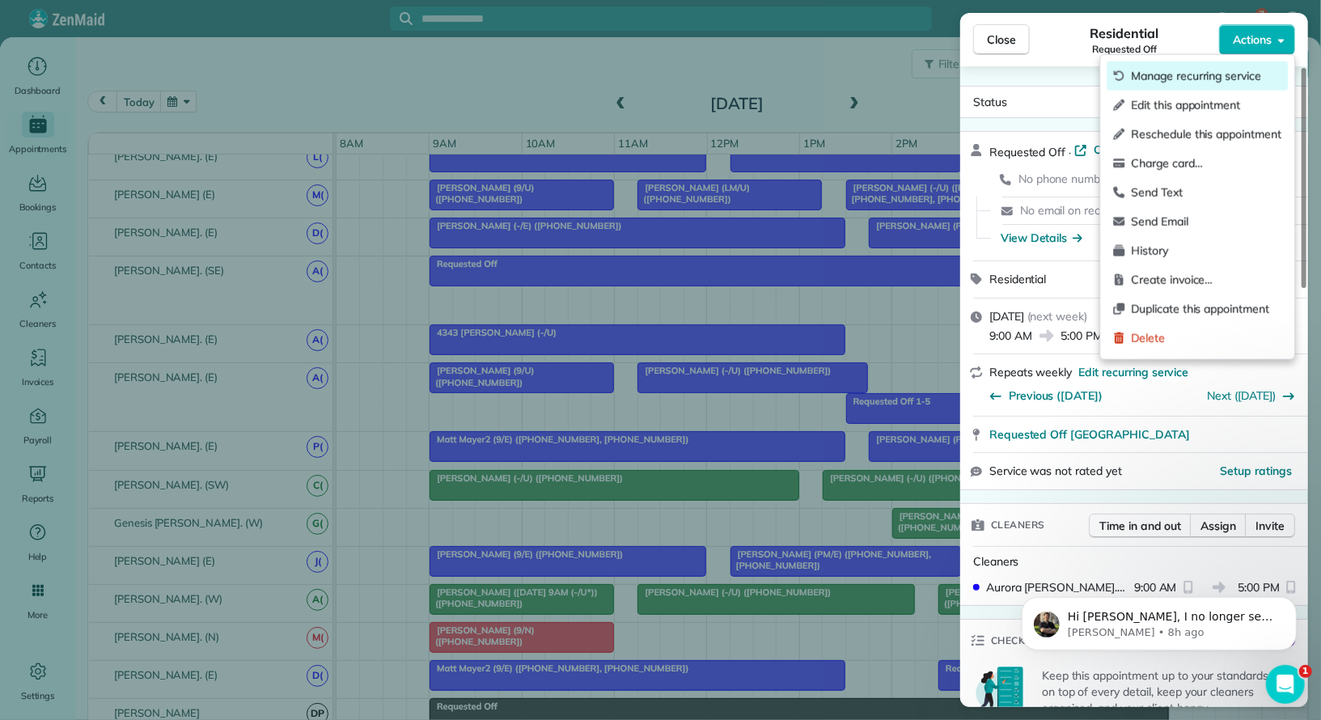
click at [1209, 80] on span "Manage recurring service" at bounding box center [1206, 76] width 150 height 16
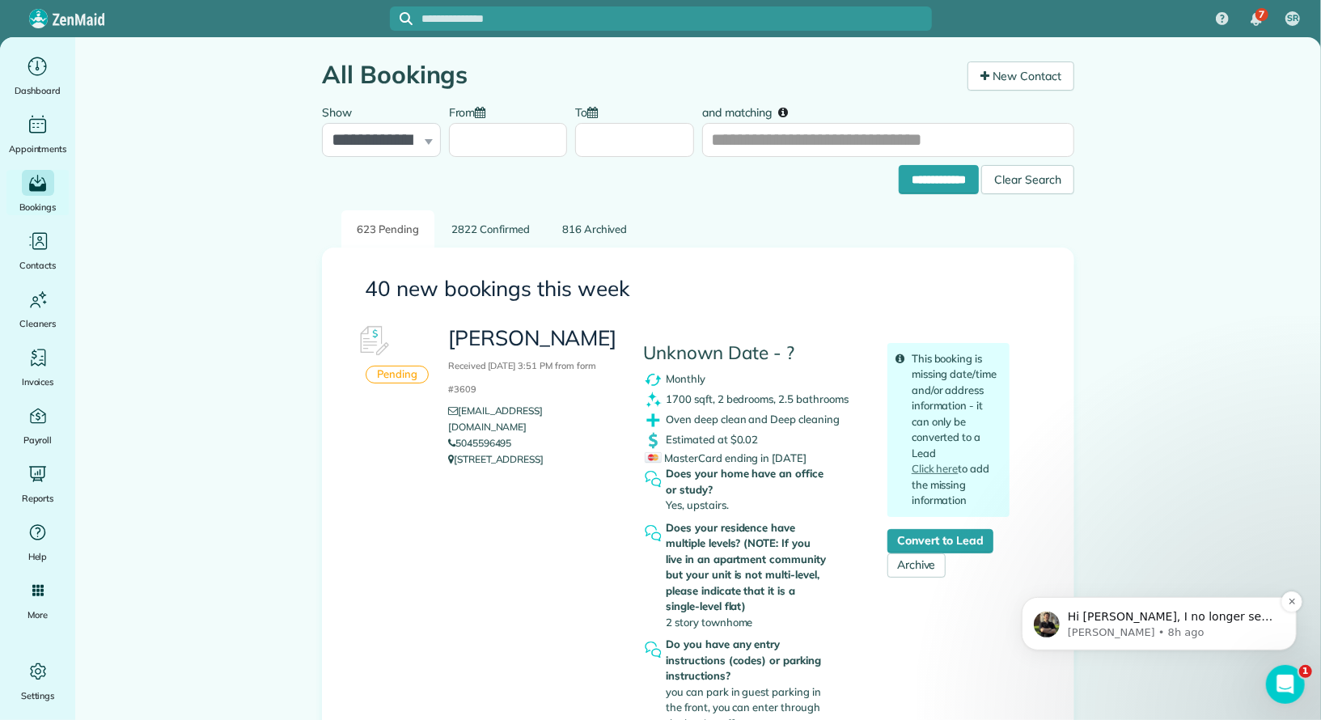
click at [1222, 639] on div "Hi Scott, I no longer see Kayla Livingston under All Bookings. Can you confirm …" at bounding box center [1158, 622] width 275 height 53
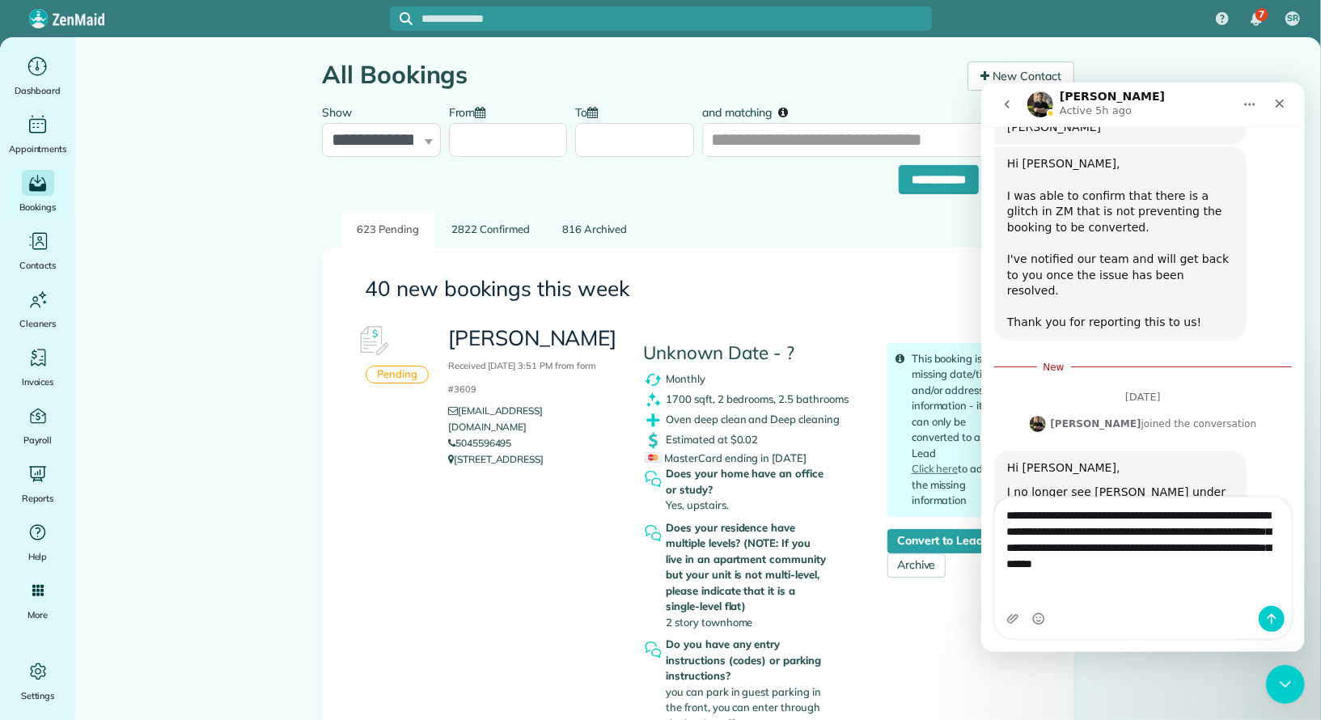
scroll to position [833, 0]
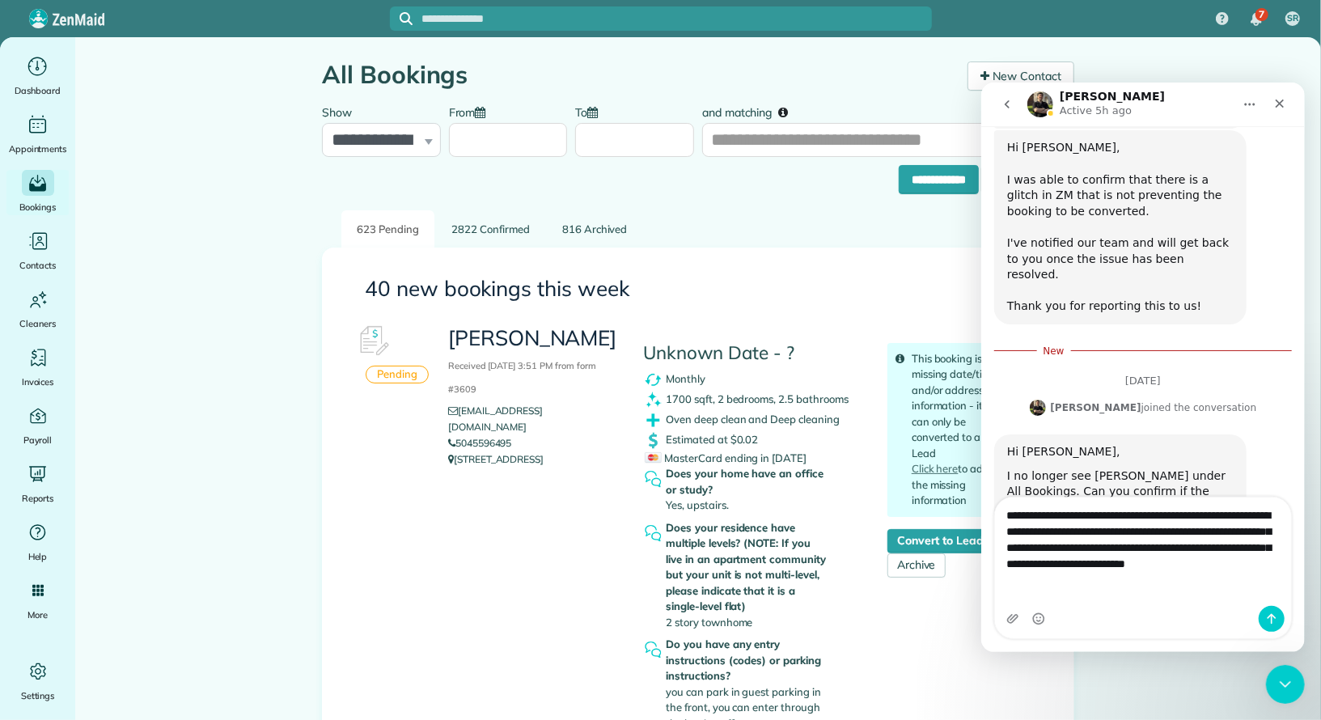
type textarea "**********"
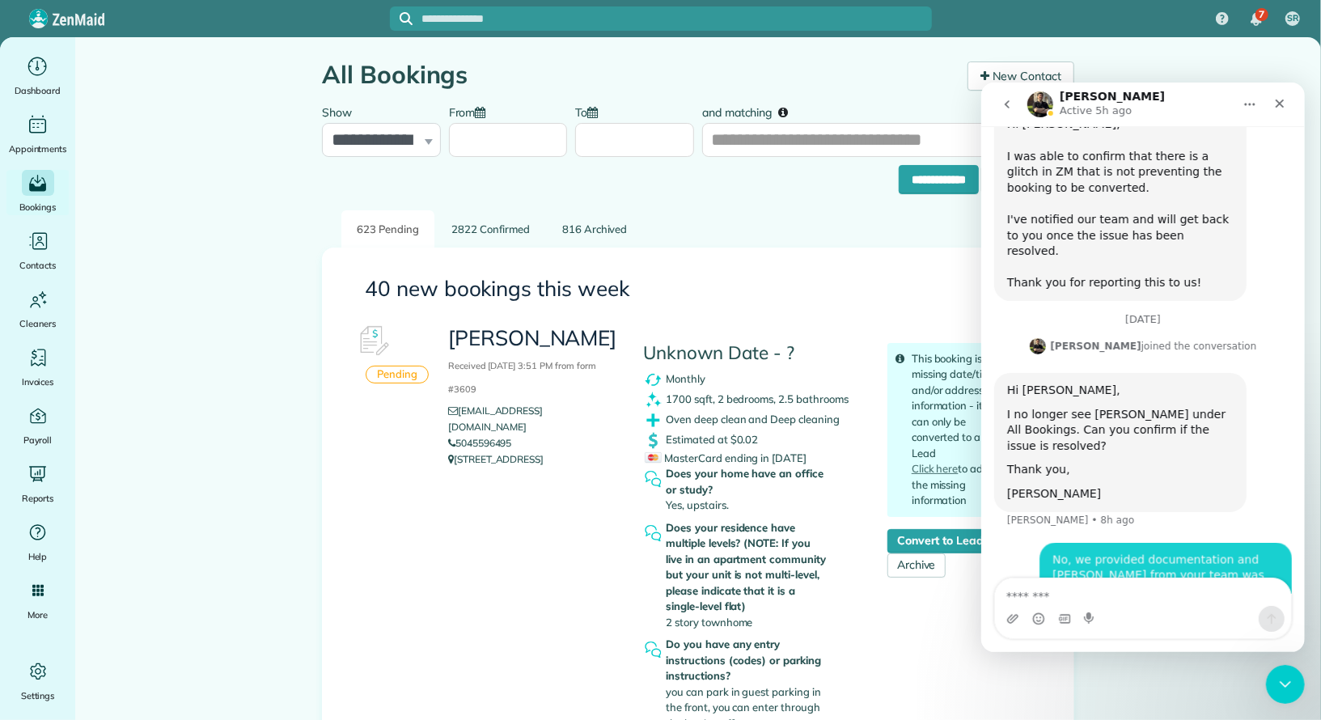
scroll to position [858, 0]
click at [1278, 99] on icon "Close" at bounding box center [1279, 102] width 13 height 13
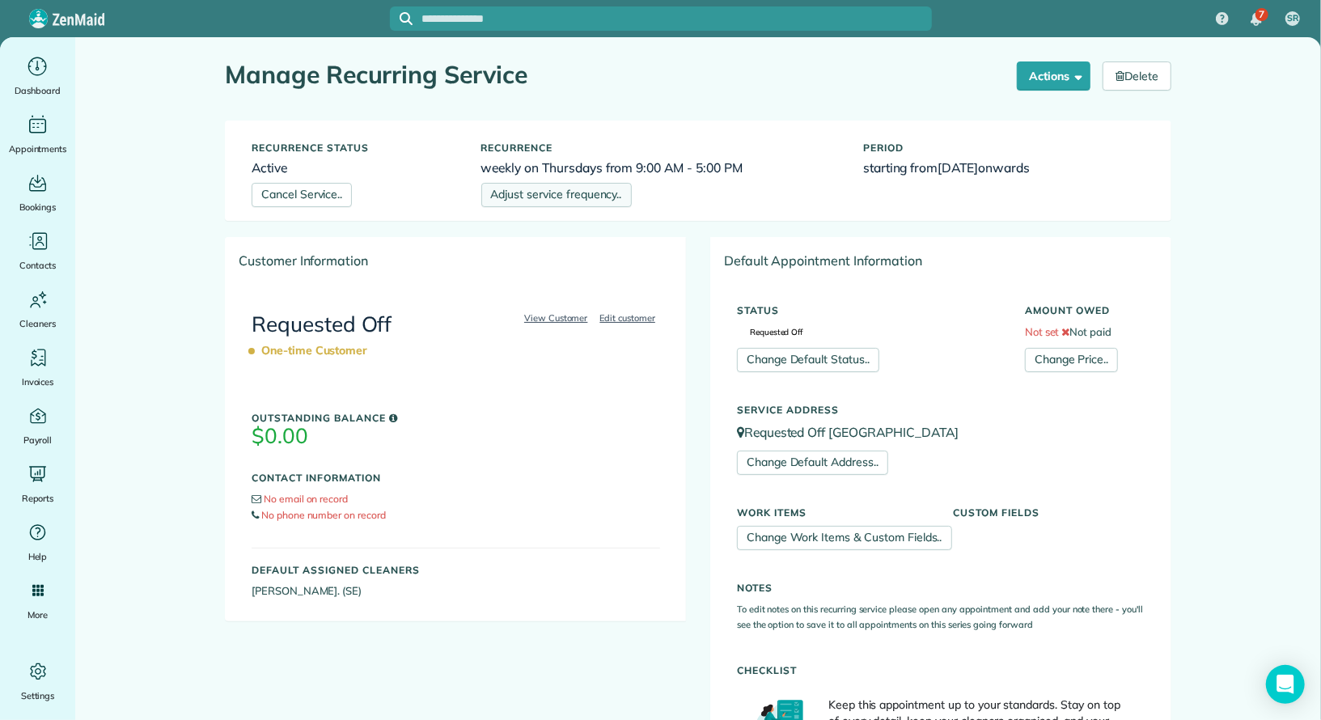
click at [545, 193] on link "Adjust service frequency.." at bounding box center [556, 195] width 150 height 24
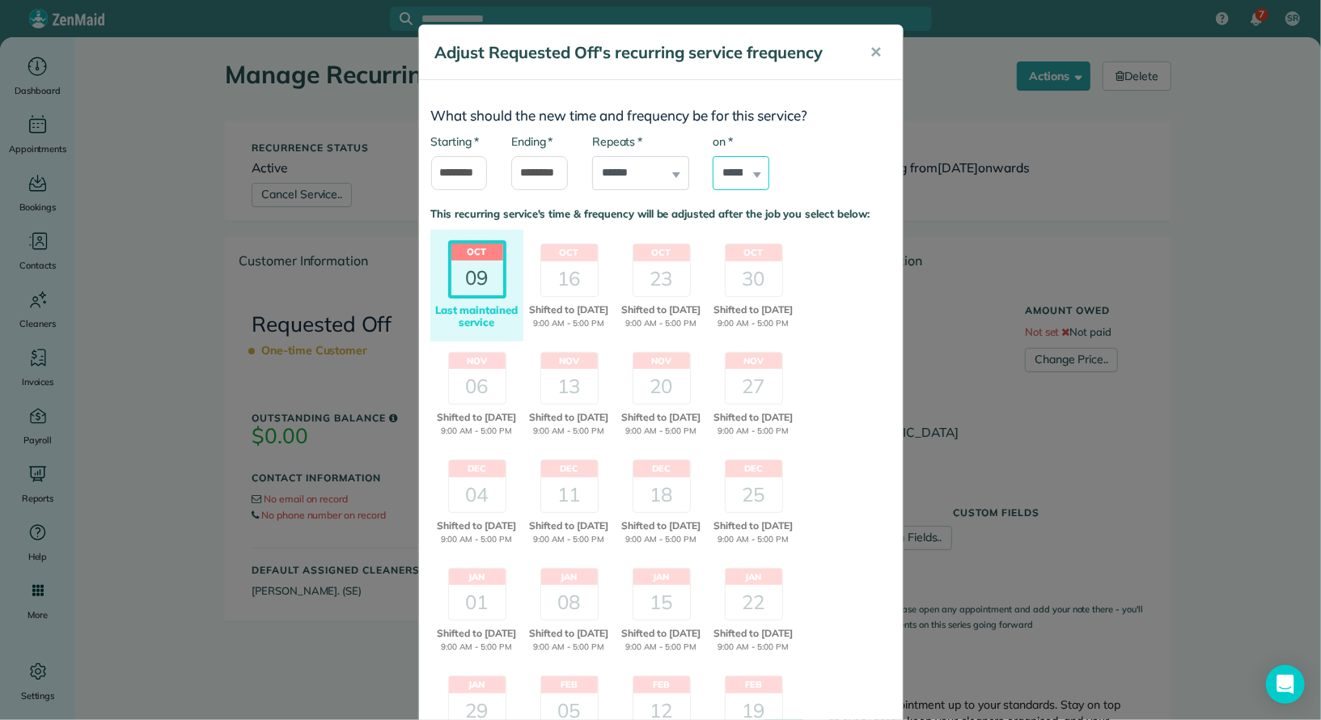
click at [744, 182] on select "****** ****** ******* ********* ******** ****** ********" at bounding box center [741, 173] width 57 height 34
select select "*"
click at [713, 156] on select "****** ****** ******* ********* ******** ****** ********" at bounding box center [741, 173] width 57 height 34
click at [573, 278] on div "16" at bounding box center [569, 278] width 57 height 35
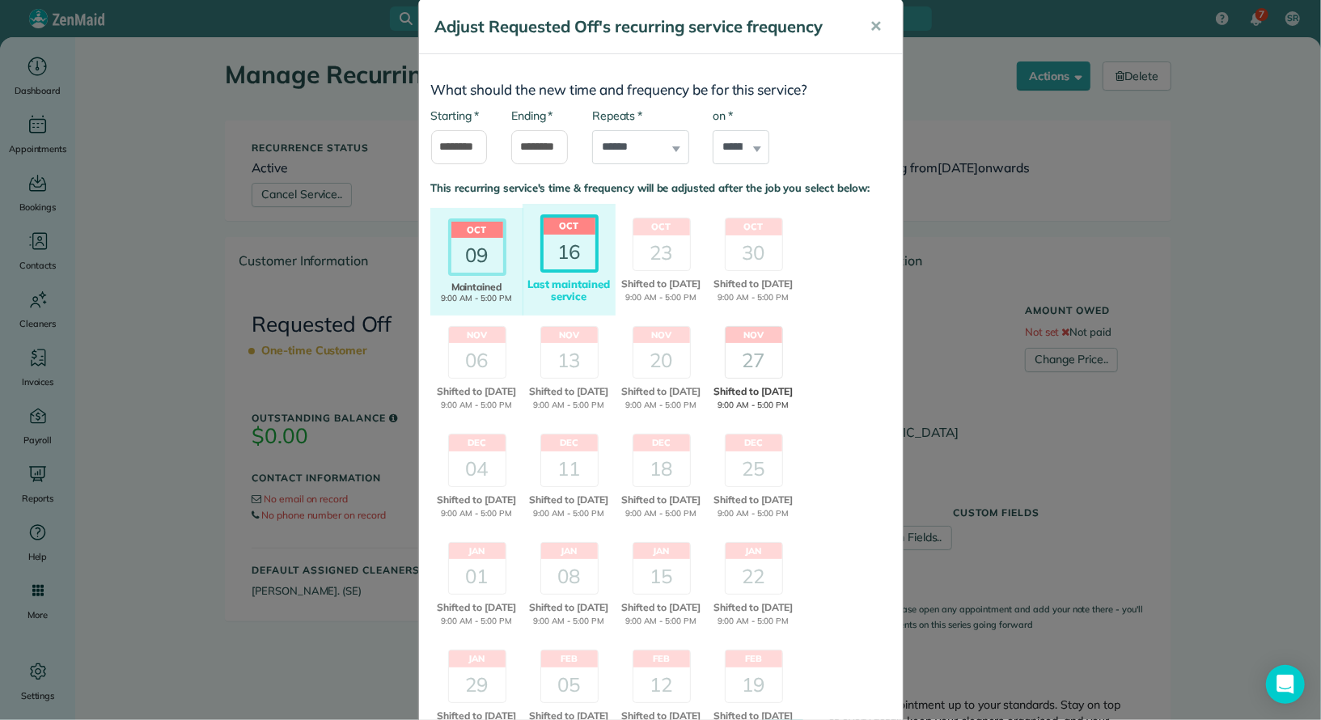
scroll to position [448, 0]
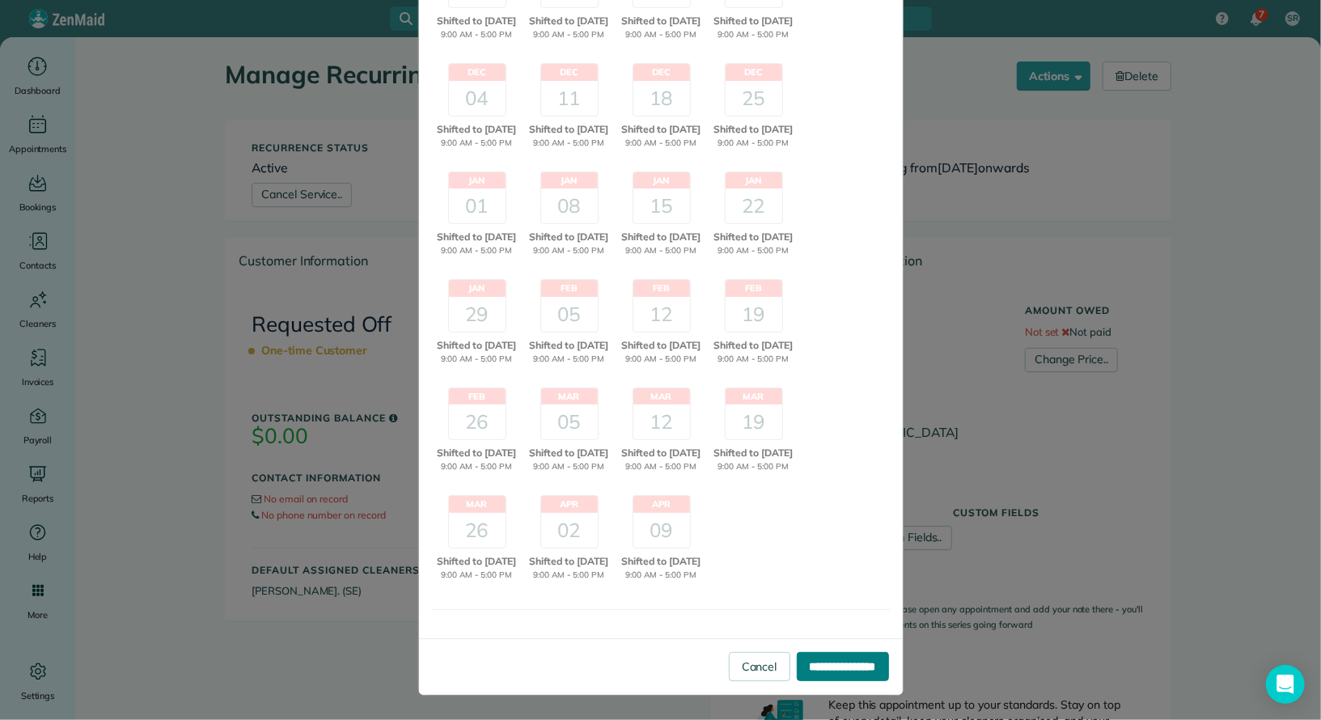
click at [812, 675] on input "**********" at bounding box center [843, 666] width 92 height 29
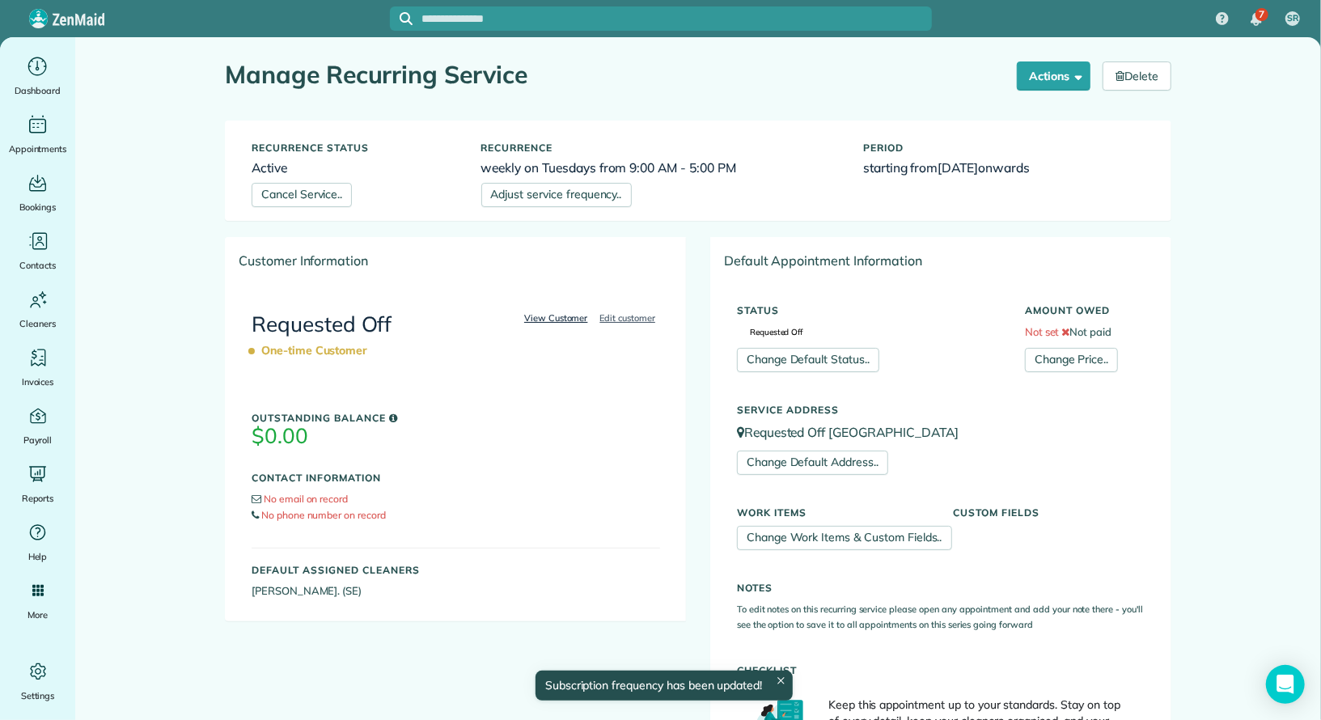
click at [554, 316] on link "View Customer" at bounding box center [556, 318] width 74 height 15
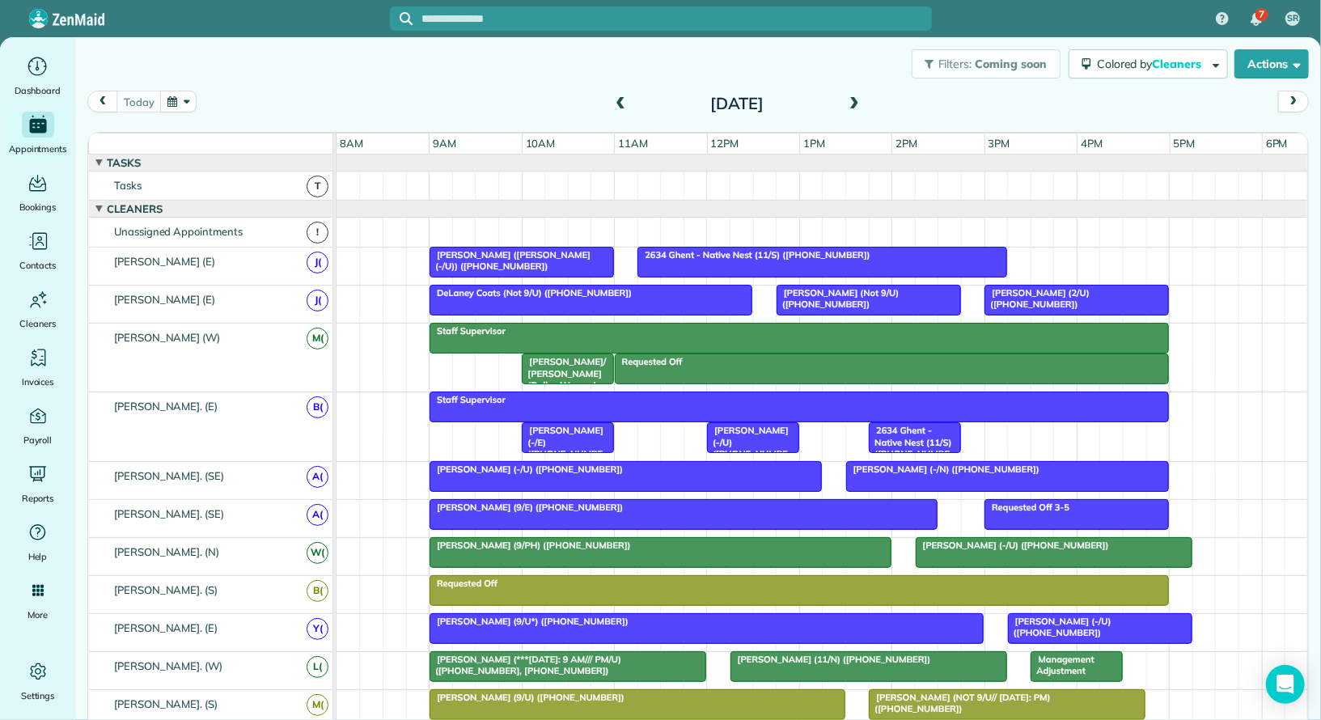
click at [175, 104] on button "button" at bounding box center [178, 102] width 37 height 22
click at [248, 236] on link "20" at bounding box center [243, 237] width 26 height 26
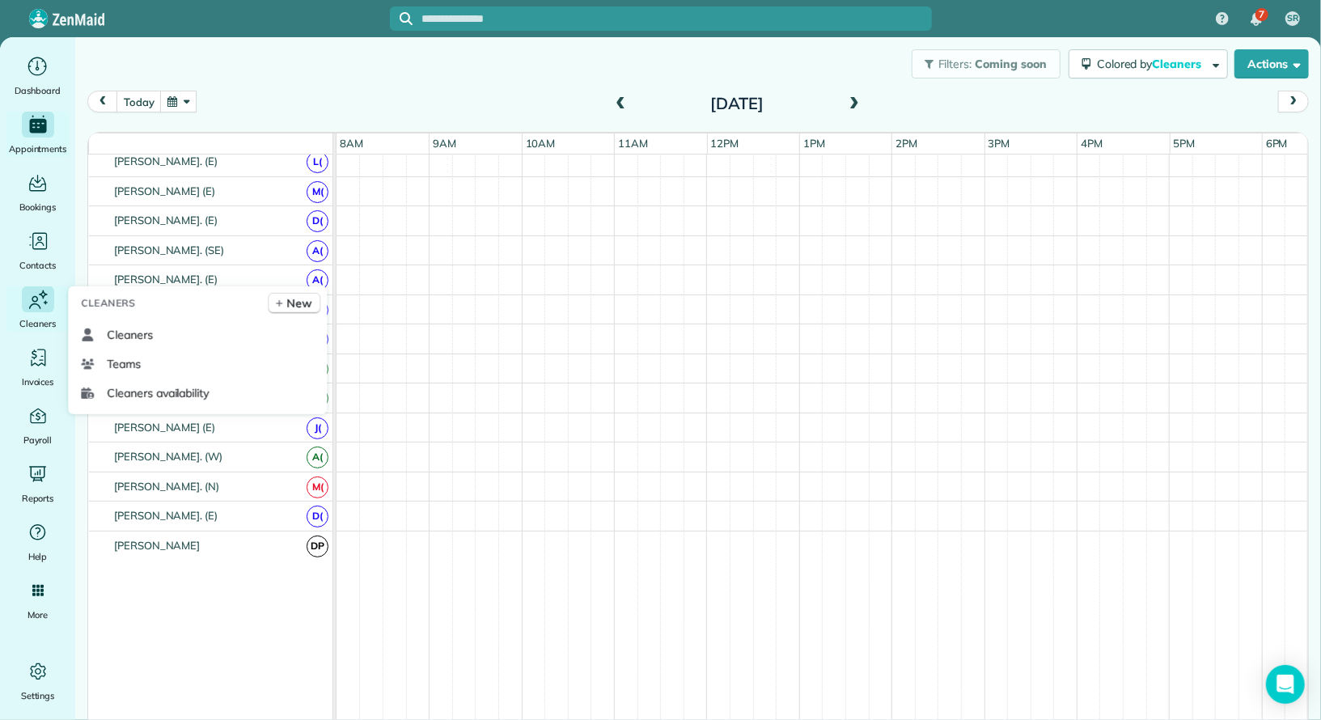
scroll to position [782, 0]
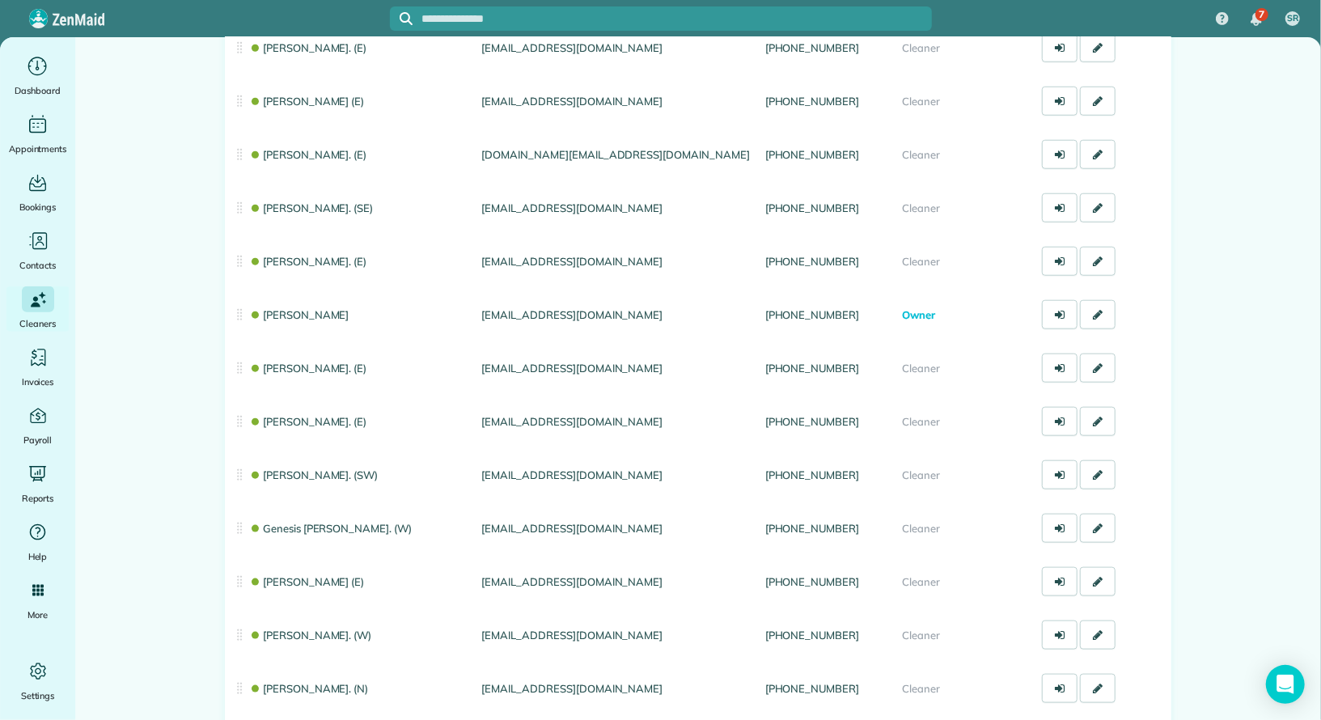
scroll to position [976, 0]
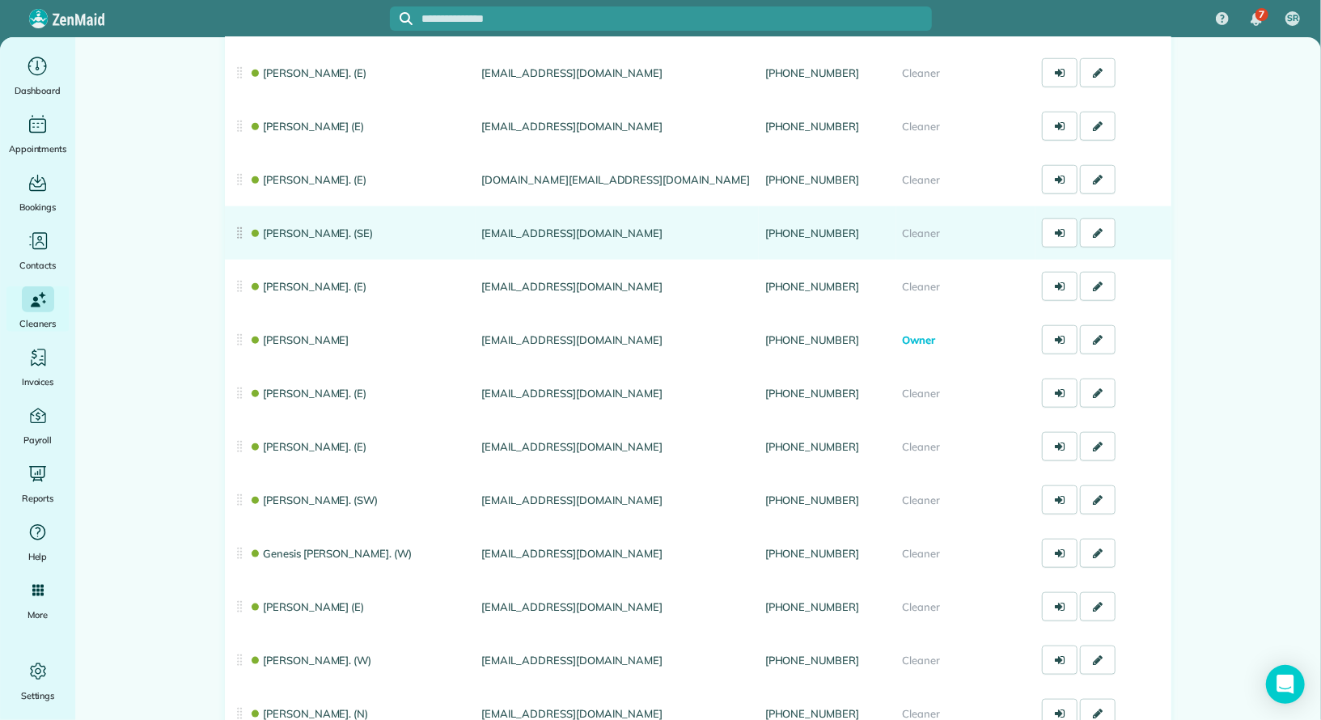
click at [315, 234] on link "[PERSON_NAME]. (SE)" at bounding box center [311, 233] width 124 height 13
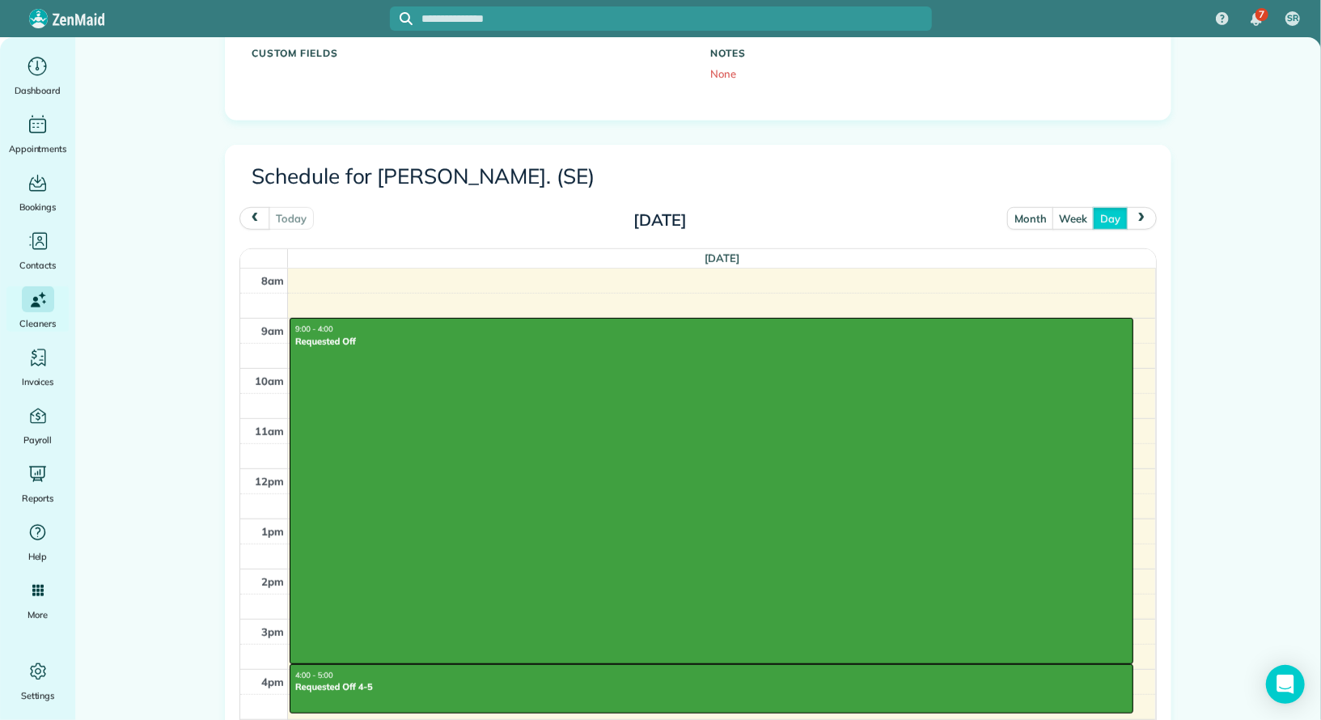
scroll to position [447, 0]
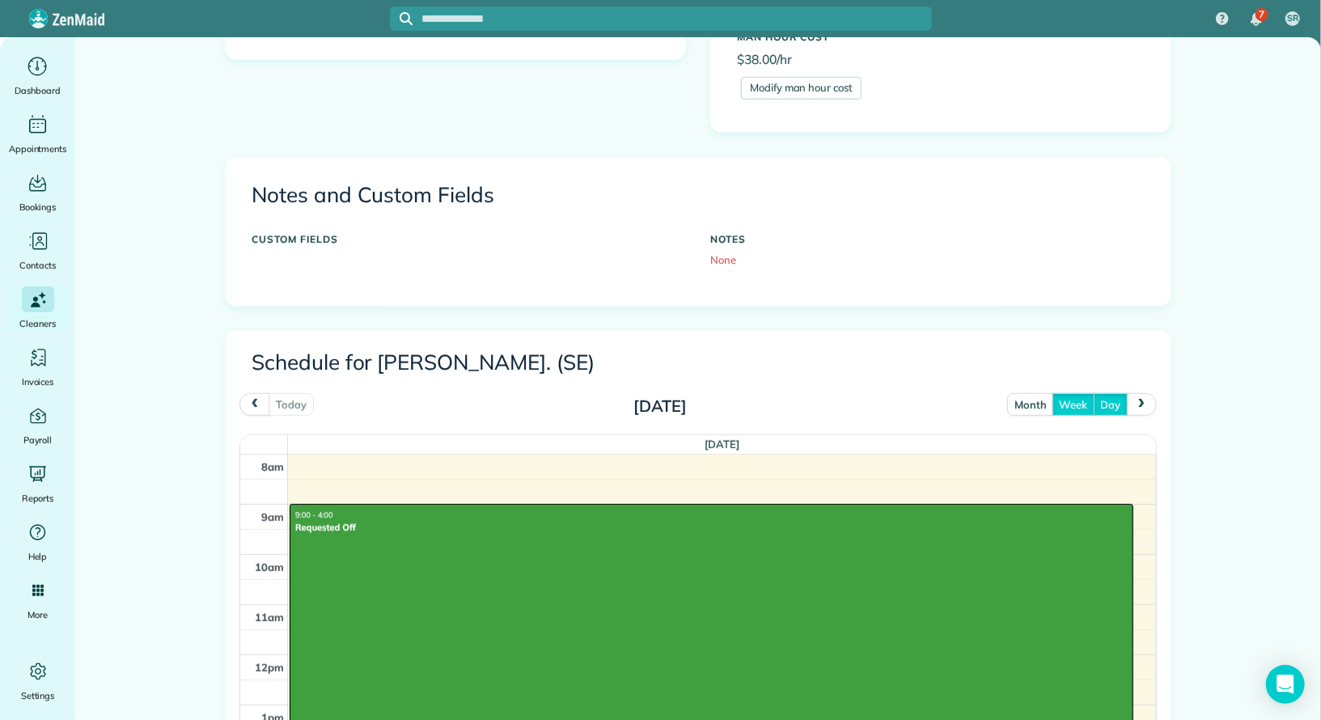
click at [1083, 393] on button "week" at bounding box center [1074, 404] width 42 height 22
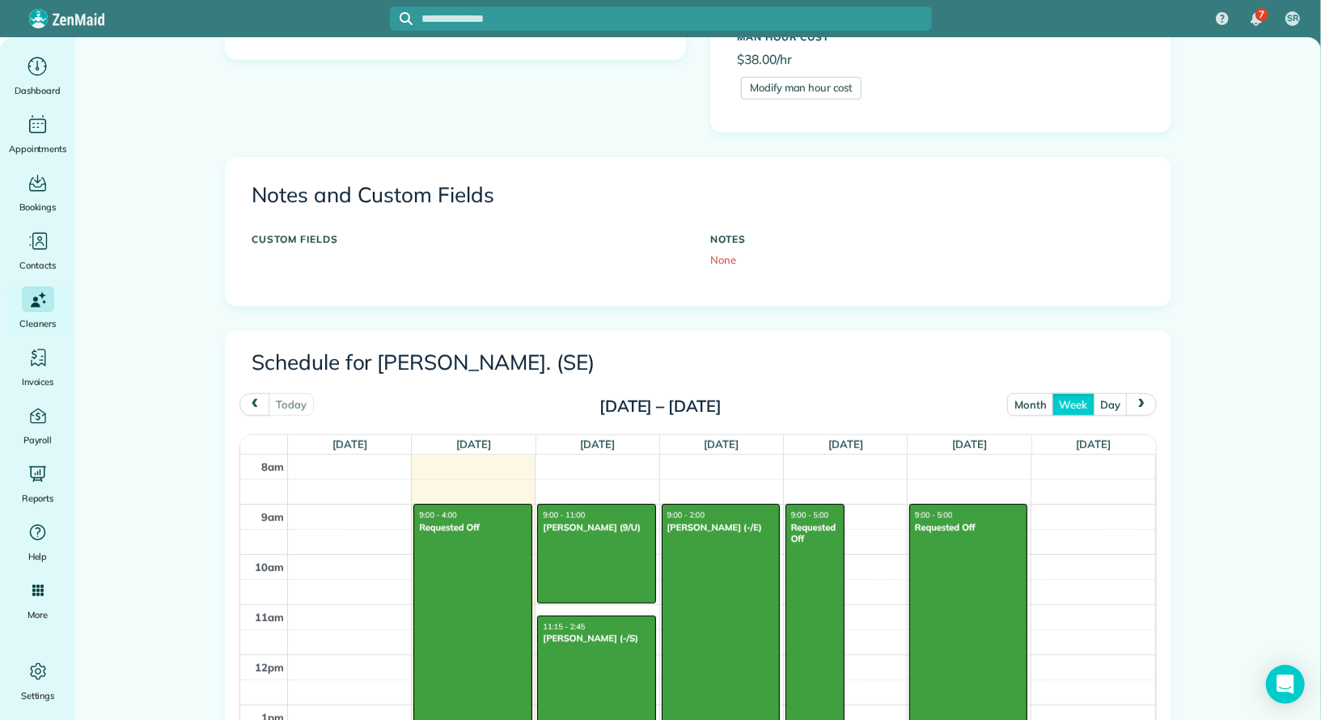
click at [1140, 400] on span "next" at bounding box center [1141, 404] width 13 height 11
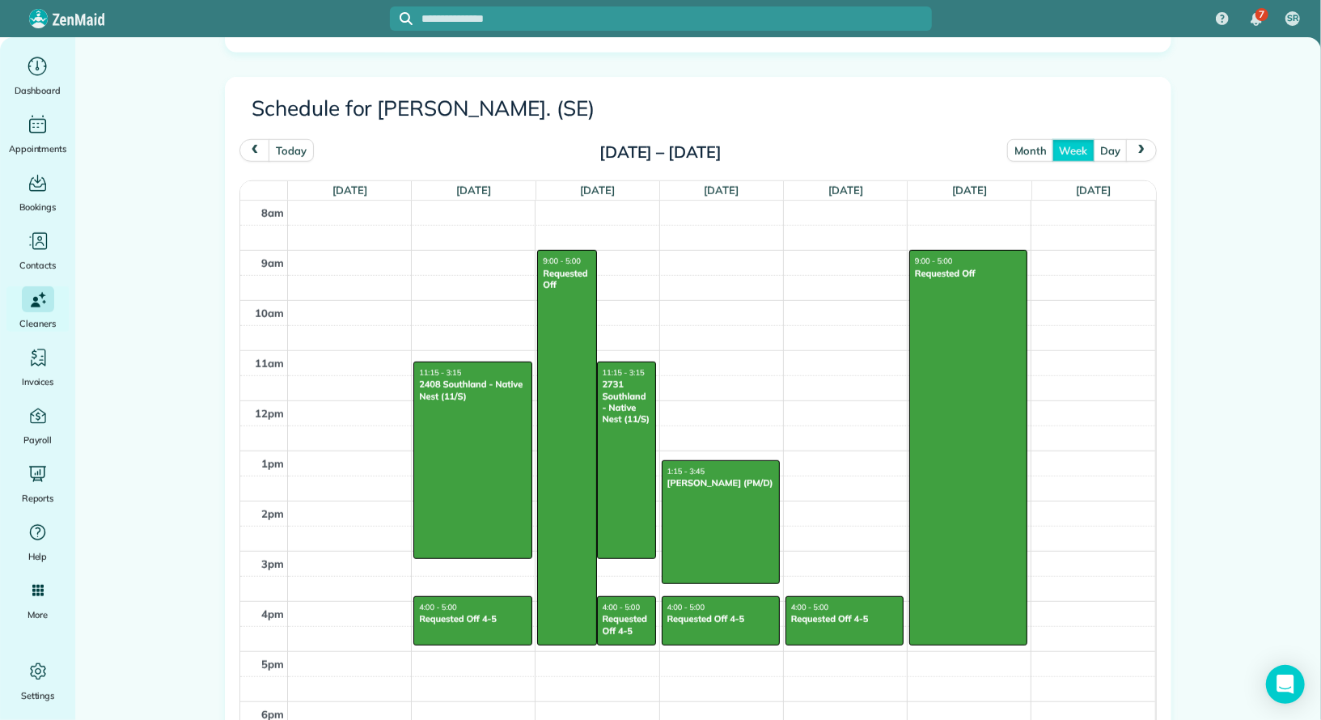
scroll to position [705, 0]
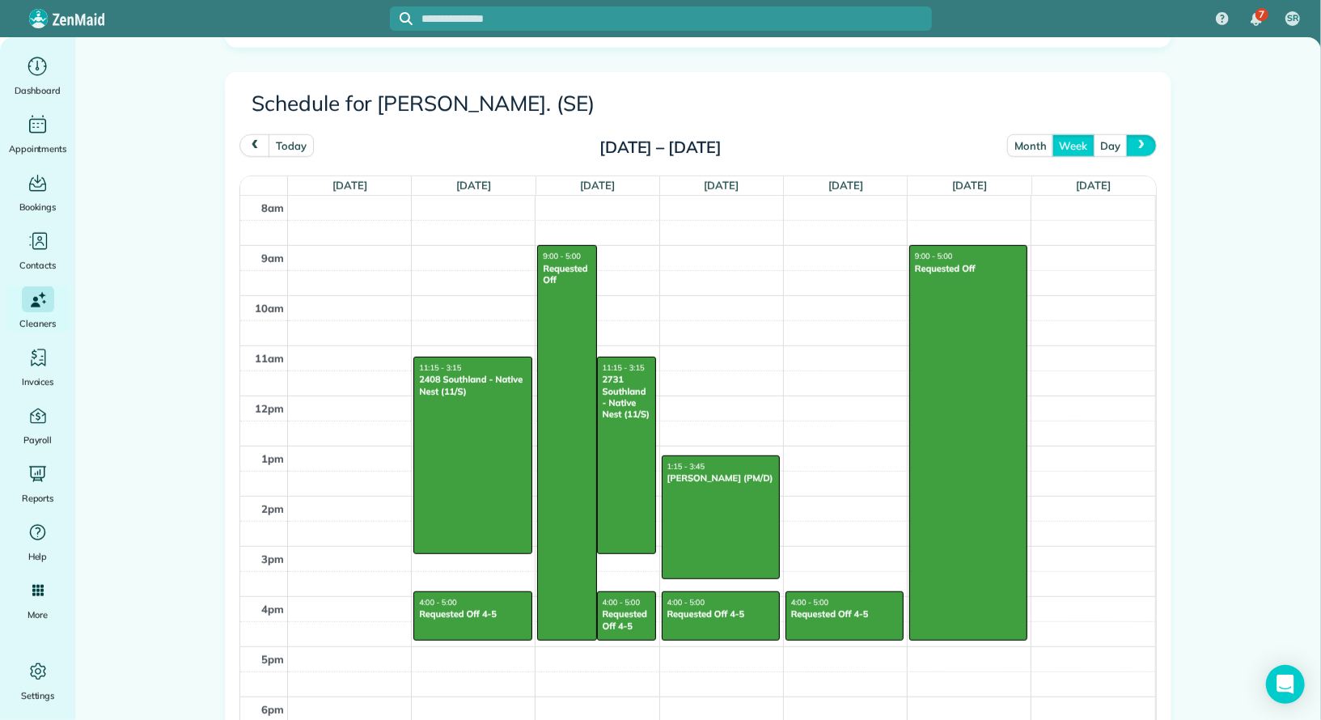
click at [1146, 140] on span "next" at bounding box center [1141, 145] width 13 height 11
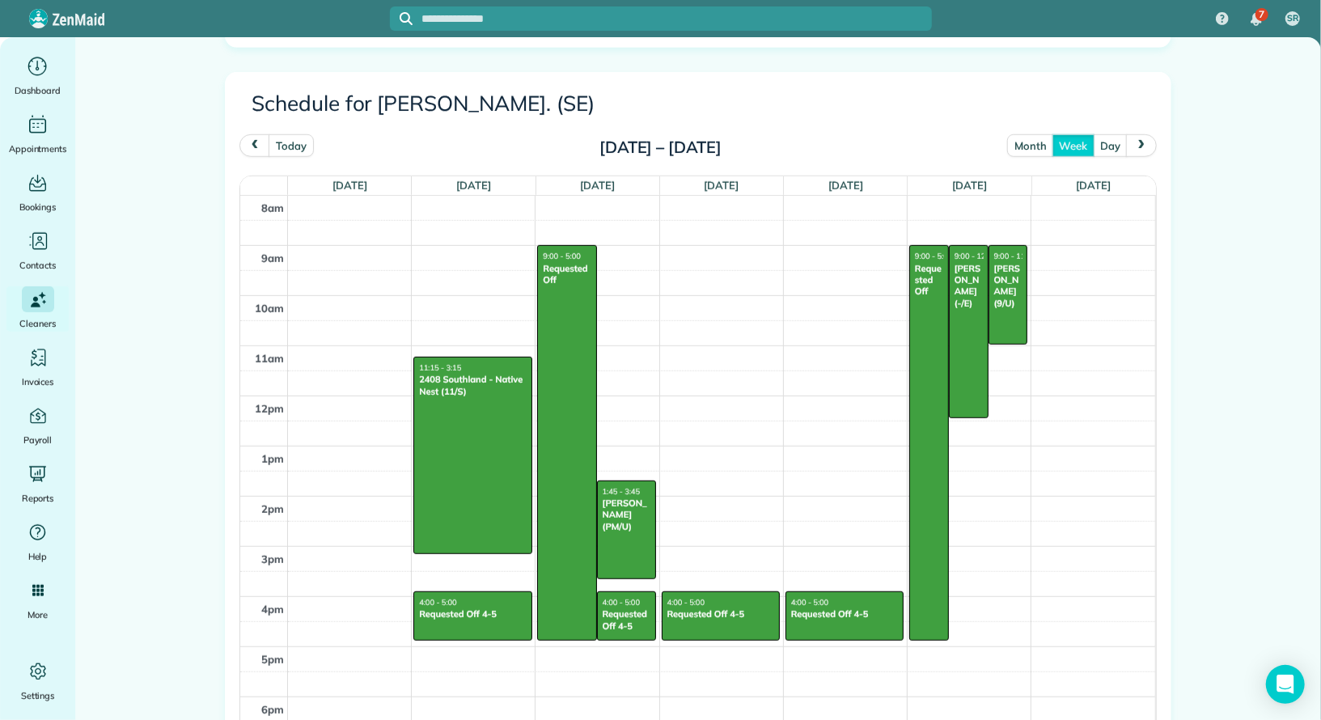
click at [1146, 140] on span "next" at bounding box center [1141, 145] width 13 height 11
